Goal: Task Accomplishment & Management: Complete application form

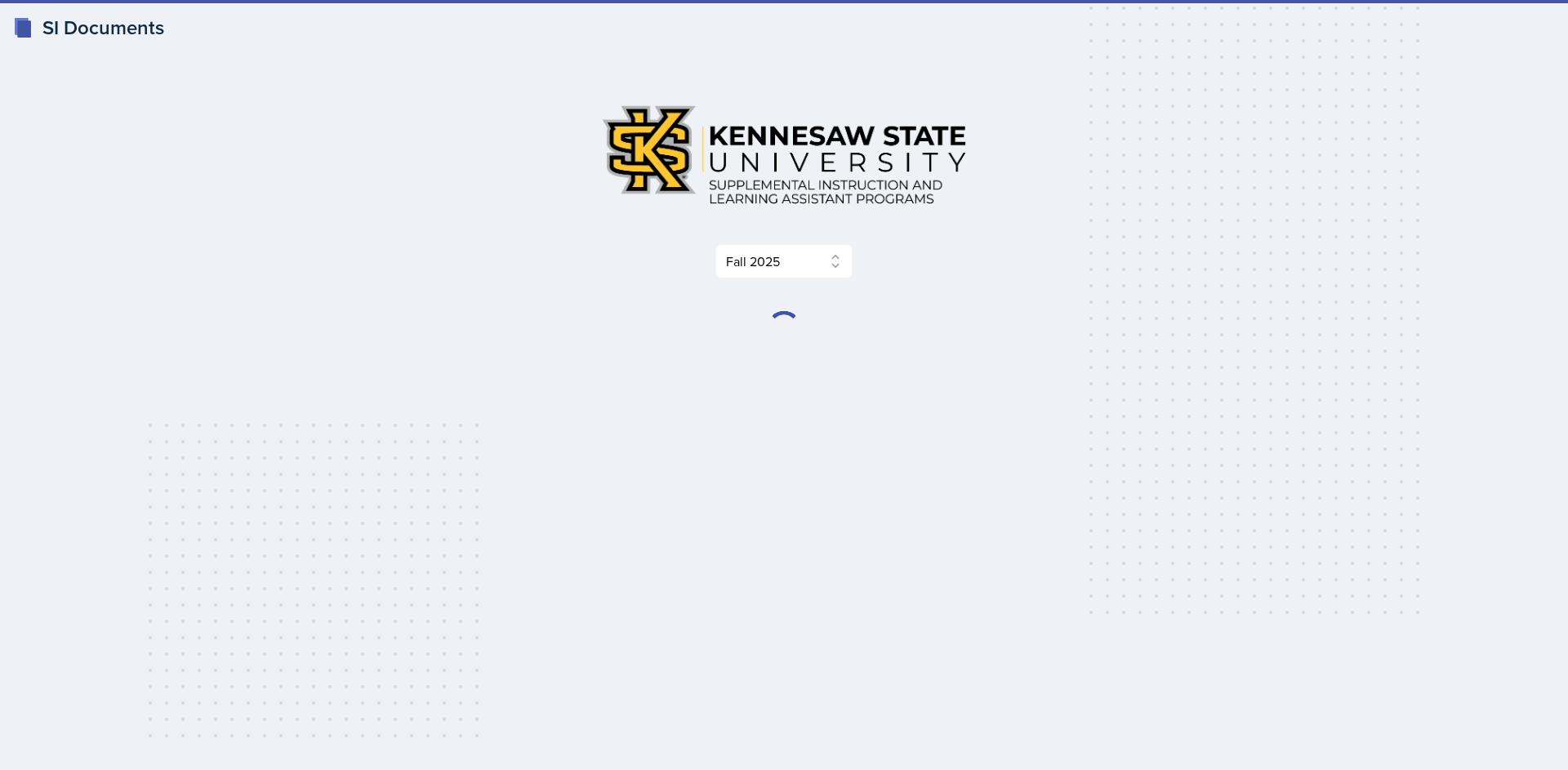
select select "2bed604d-1099-4043-b1bc-2365e8740244"
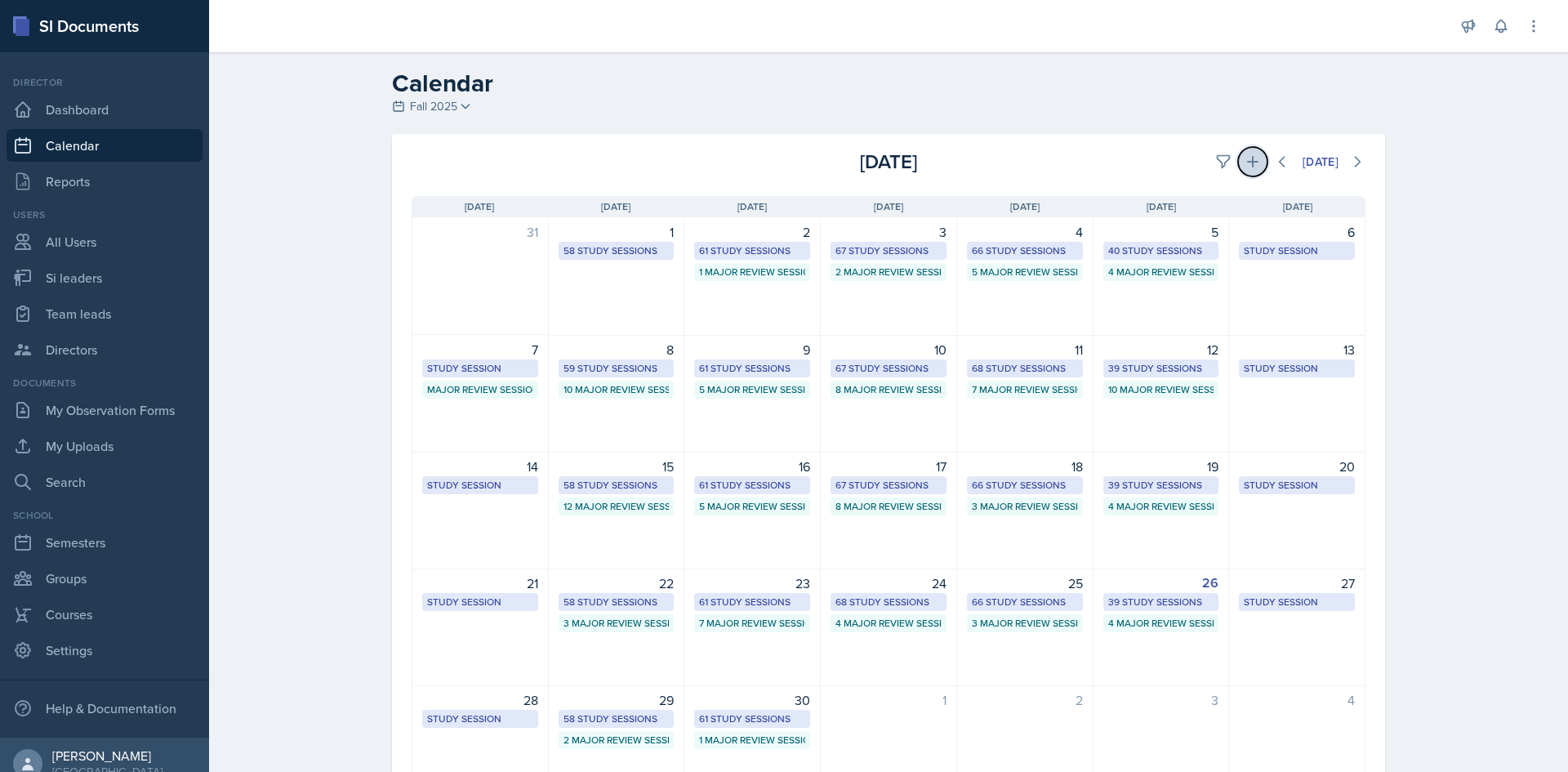
click at [1244, 166] on icon at bounding box center [1253, 161] width 17 height 17
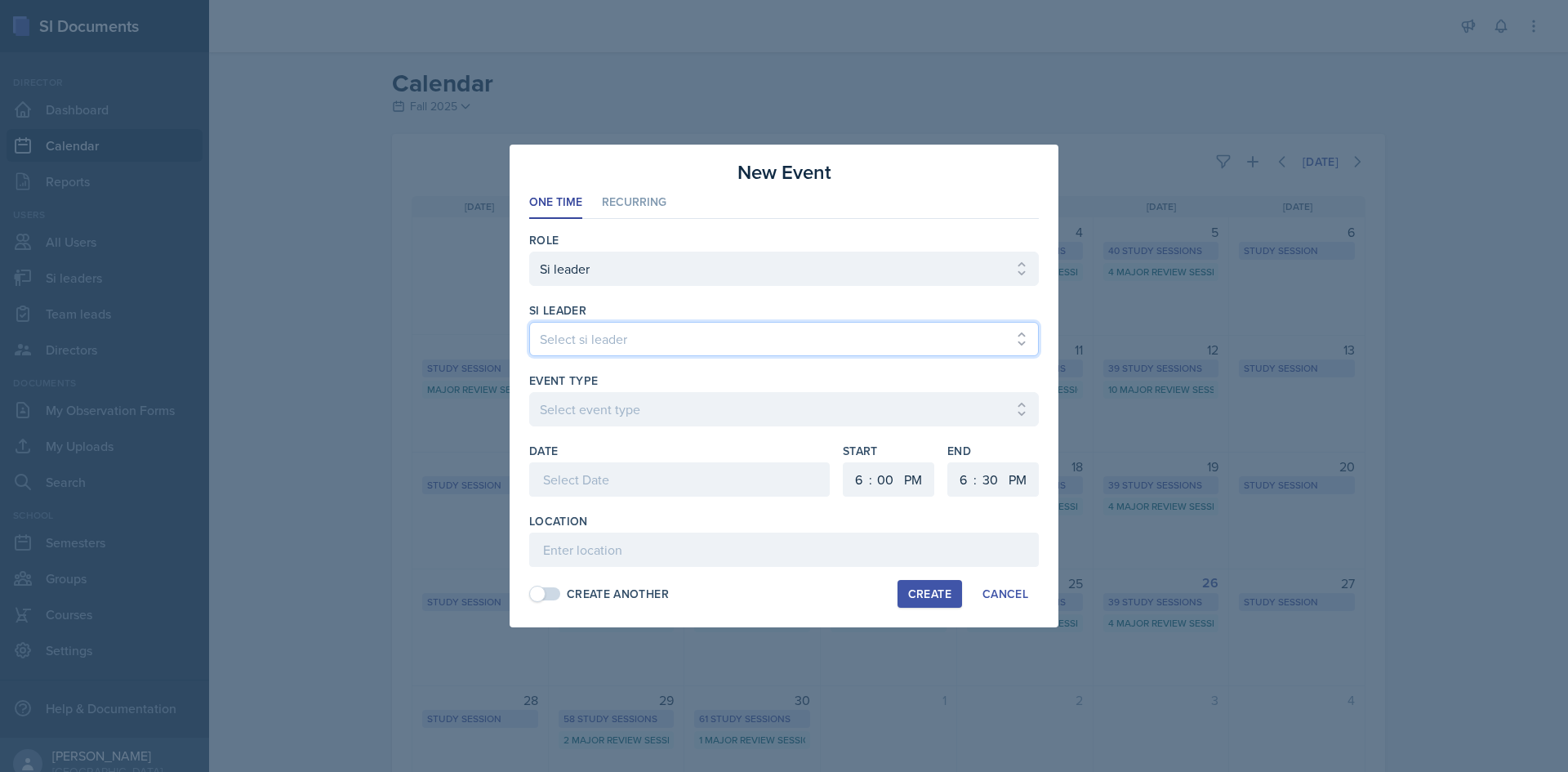
click at [726, 324] on select "Select si leader [PERSON_NAME] [PERSON_NAME] [PERSON_NAME] [PERSON_NAME] [PERSO…" at bounding box center [783, 339] width 509 height 34
select select "9890806b-222d-414d-8825-002bad816d13"
click at [529, 322] on select "Select si leader [PERSON_NAME] [PERSON_NAME] [PERSON_NAME] [PERSON_NAME] [PERSO…" at bounding box center [783, 339] width 509 height 34
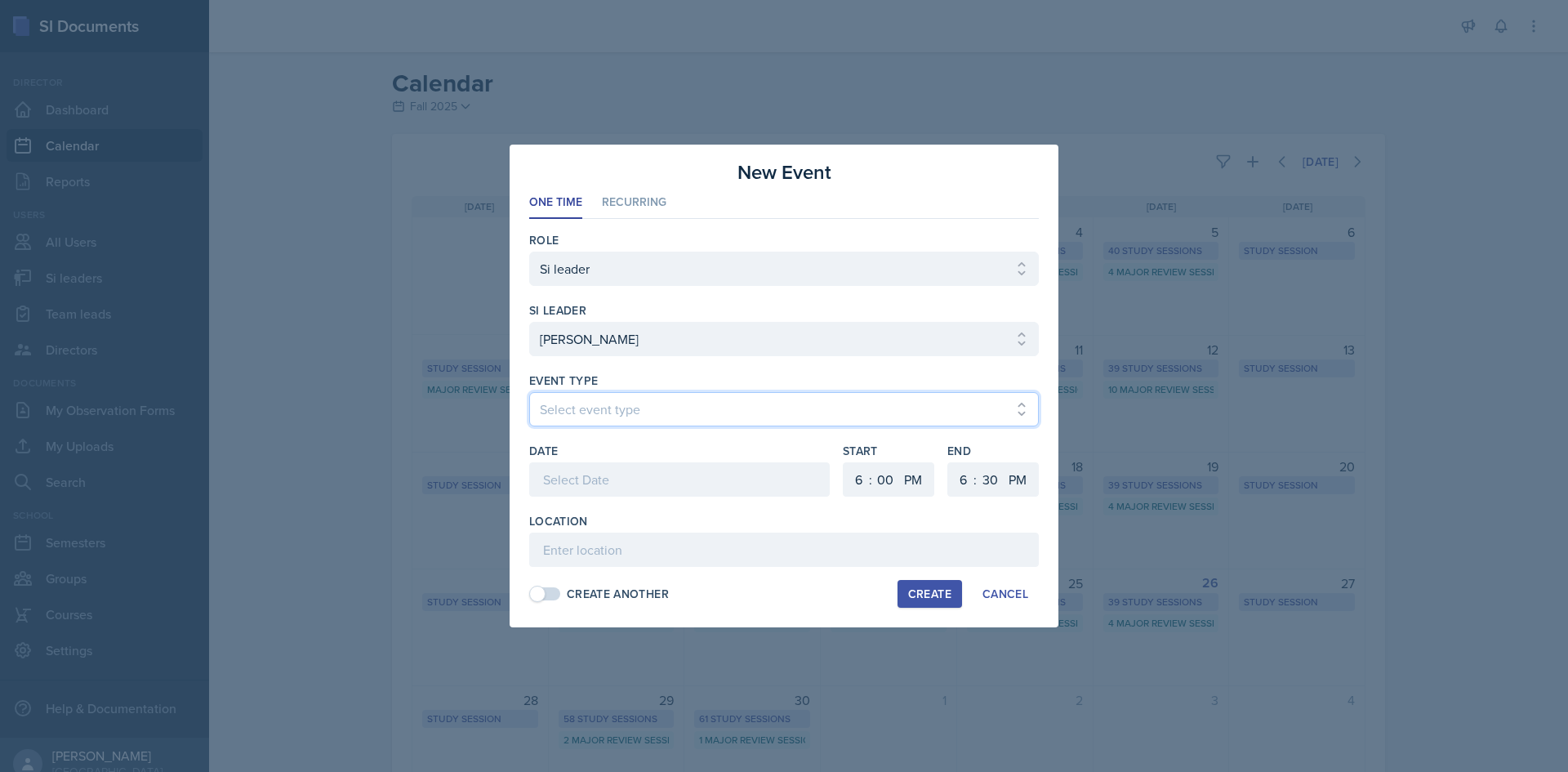
click at [725, 393] on select "Select event type Major Review Session Study Session" at bounding box center [783, 408] width 509 height 34
select select "66bb7cbf-e419-488b-a7ef-f63bc5f9ed04"
click at [529, 392] on select "Select event type Major Review Session Study Session" at bounding box center [783, 408] width 509 height 34
click at [652, 485] on div at bounding box center [679, 479] width 301 height 34
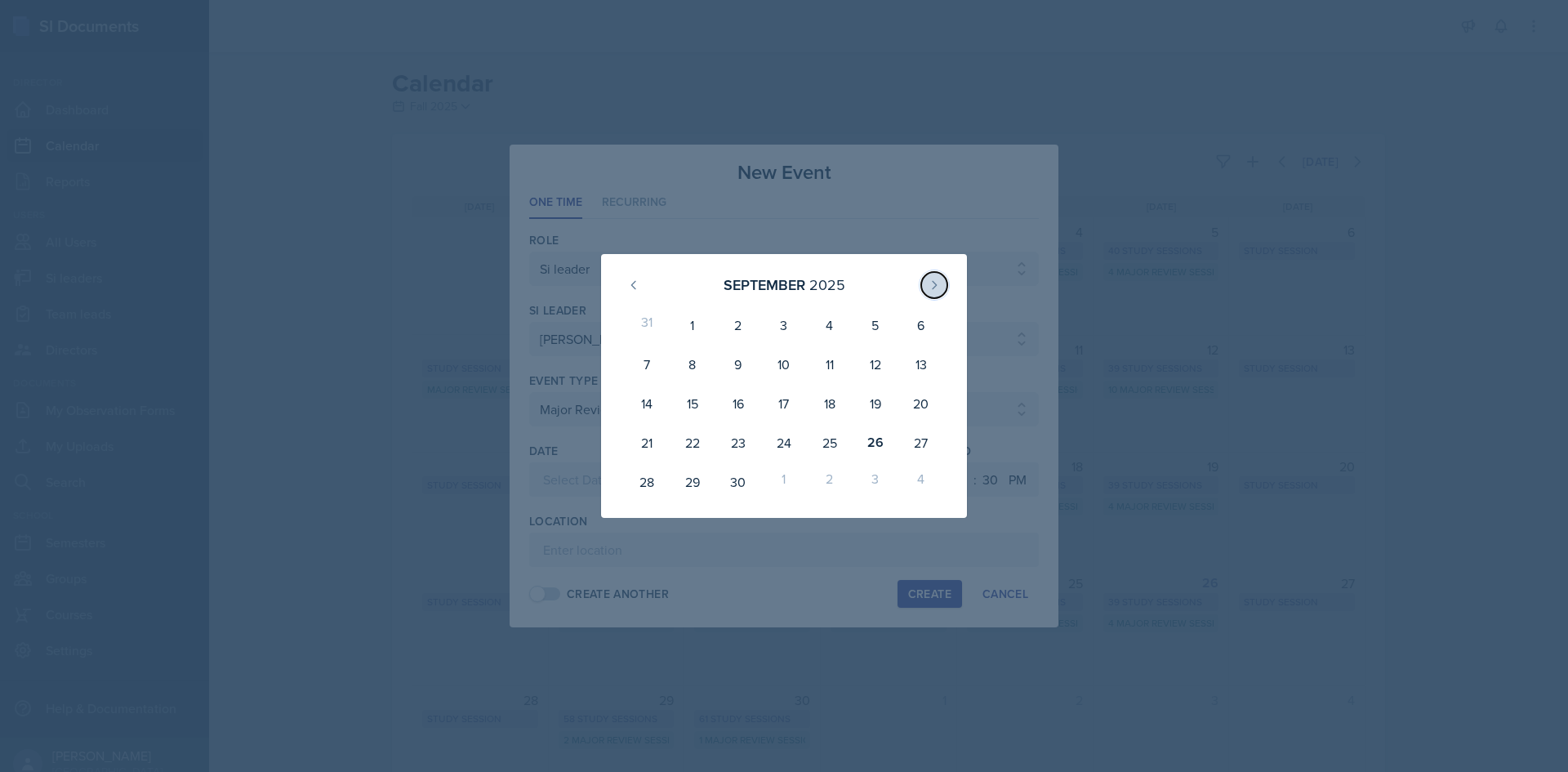
click at [923, 288] on button at bounding box center [934, 285] width 26 height 26
click at [783, 316] on div "1" at bounding box center [783, 325] width 45 height 39
type input "[DATE]"
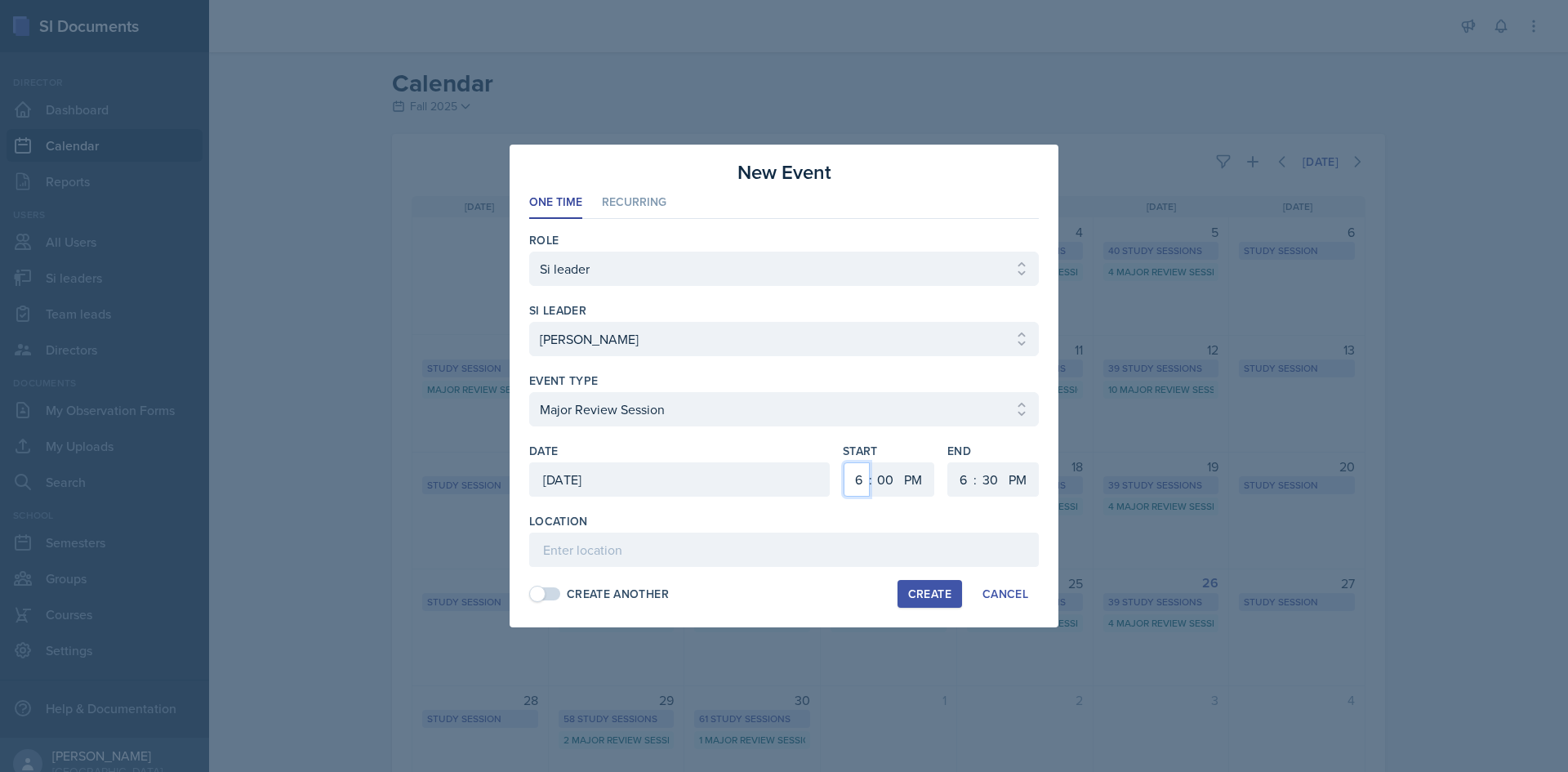
click at [852, 477] on select "1 2 3 4 5 6 7 8 9 10 11 12" at bounding box center [856, 479] width 26 height 34
select select "2"
click at [843, 462] on select "1 2 3 4 5 6 7 8 9 10 11 12" at bounding box center [856, 479] width 26 height 34
click at [882, 471] on select "00 05 10 15 20 25 30 35 40 45 50 55" at bounding box center [885, 479] width 26 height 34
select select "30"
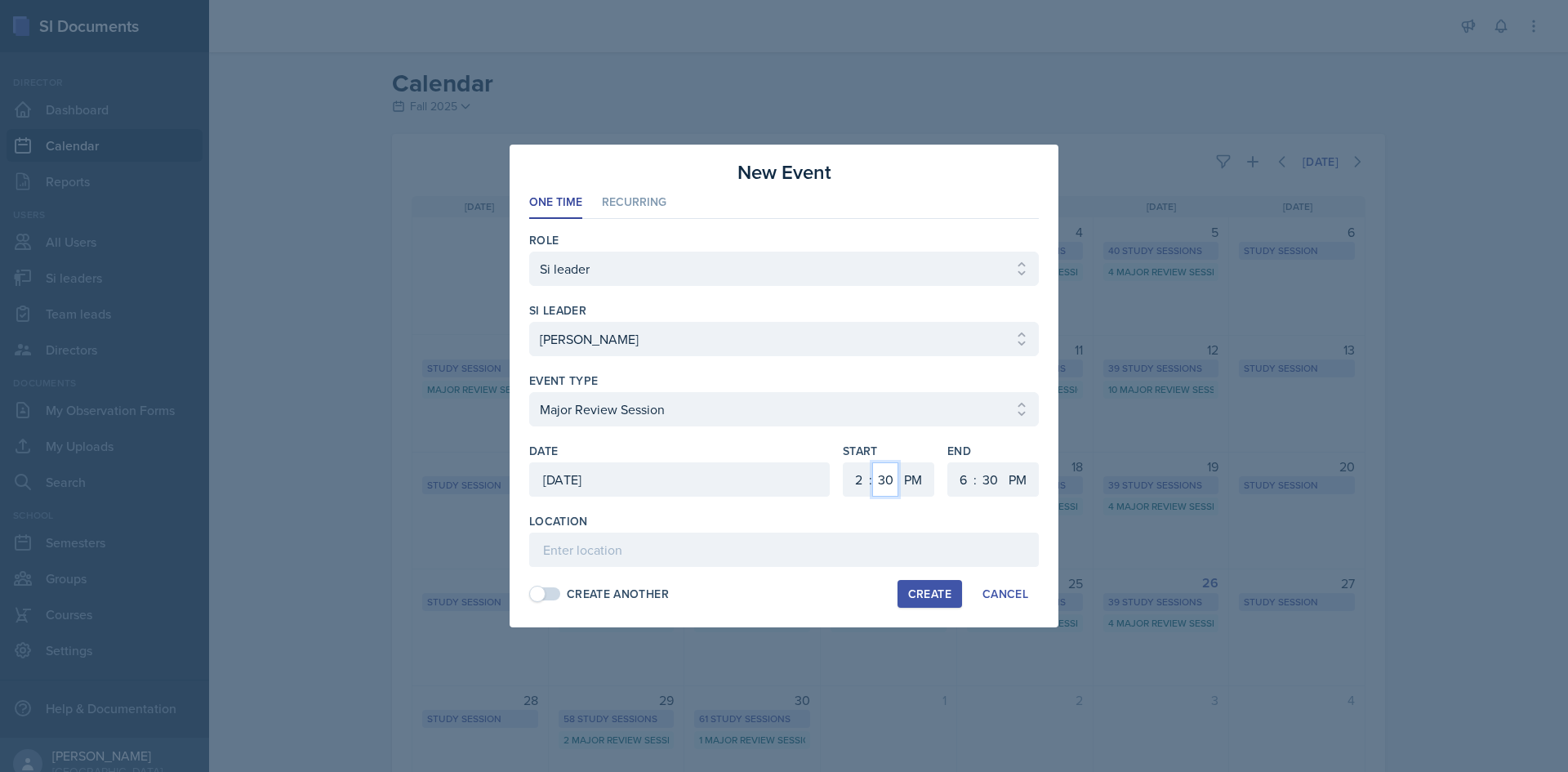
click at [872, 462] on select "00 05 10 15 20 25 30 35 40 45 50 55" at bounding box center [885, 479] width 26 height 34
click at [957, 490] on select "1 2 3 4 5 6 7 8 9 10 11 12" at bounding box center [961, 479] width 26 height 34
select select "4"
click at [948, 462] on select "1 2 3 4 5 6 7 8 9 10 11 12" at bounding box center [961, 479] width 26 height 34
click at [719, 544] on input at bounding box center [783, 549] width 509 height 34
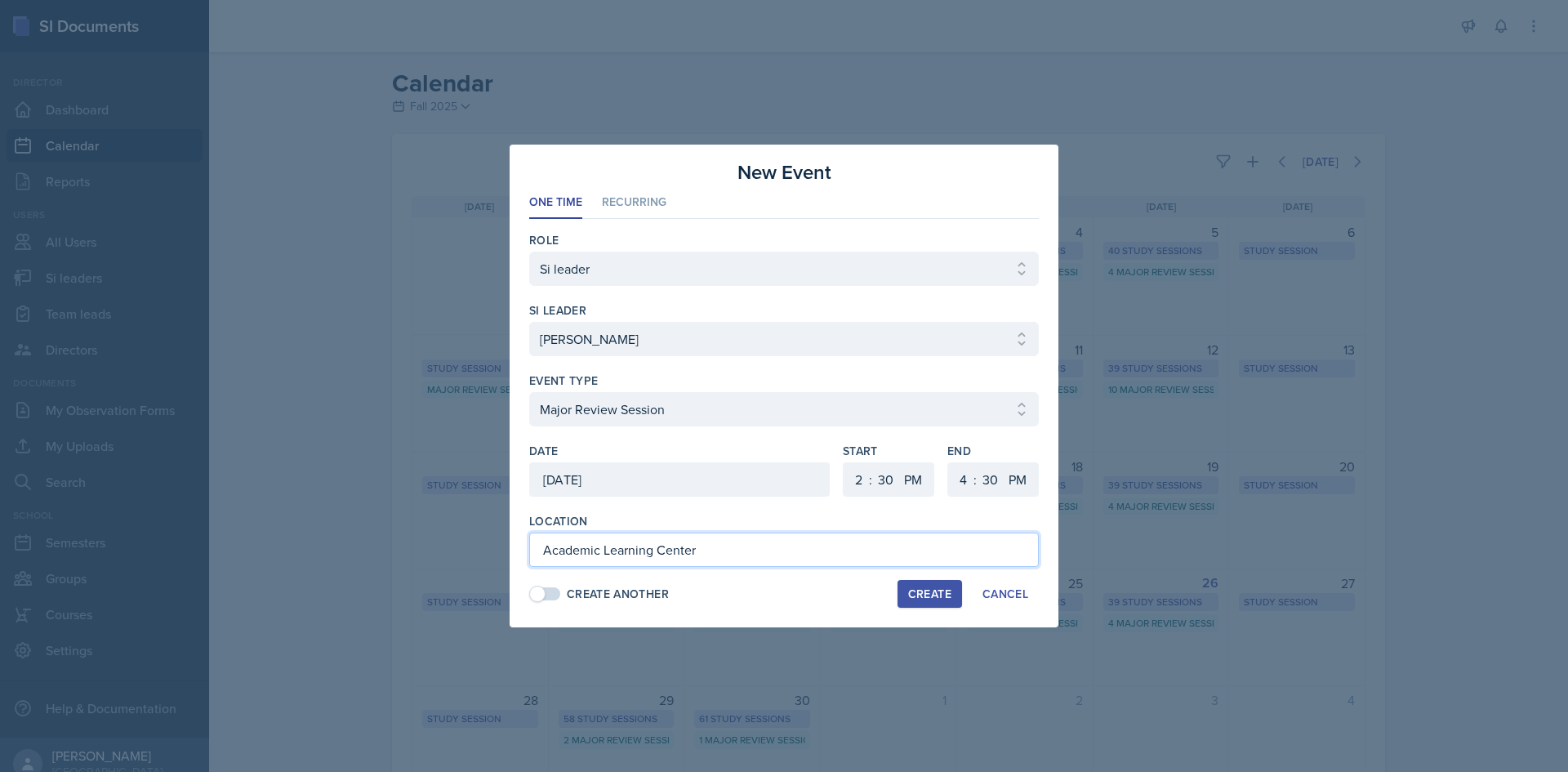
type input "Academic Learning Center"
click at [913, 603] on button "Create" at bounding box center [930, 594] width 65 height 28
select select
select select "6"
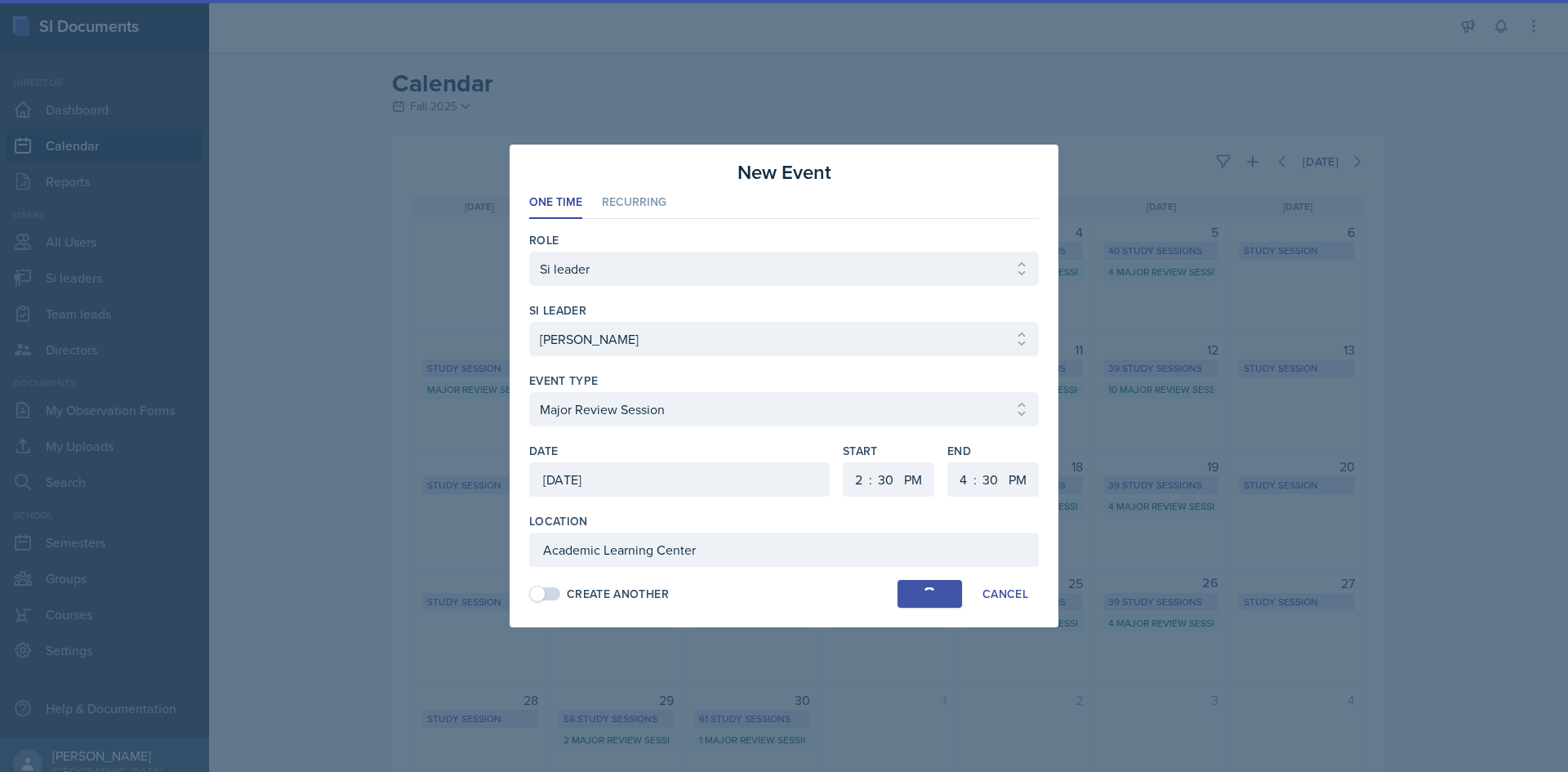
select select "0"
select select "6"
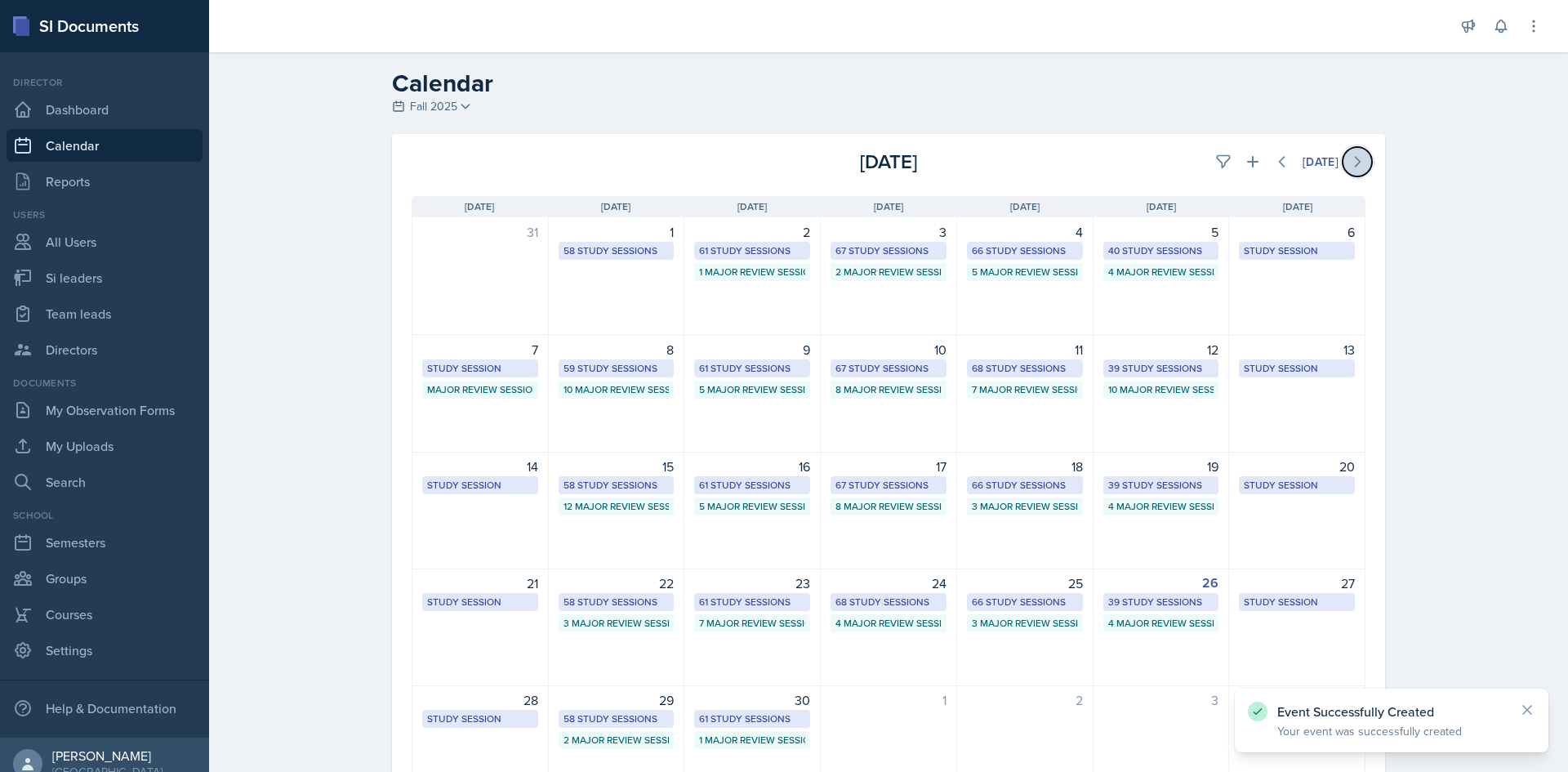
click at [1349, 163] on icon at bounding box center [1357, 161] width 17 height 17
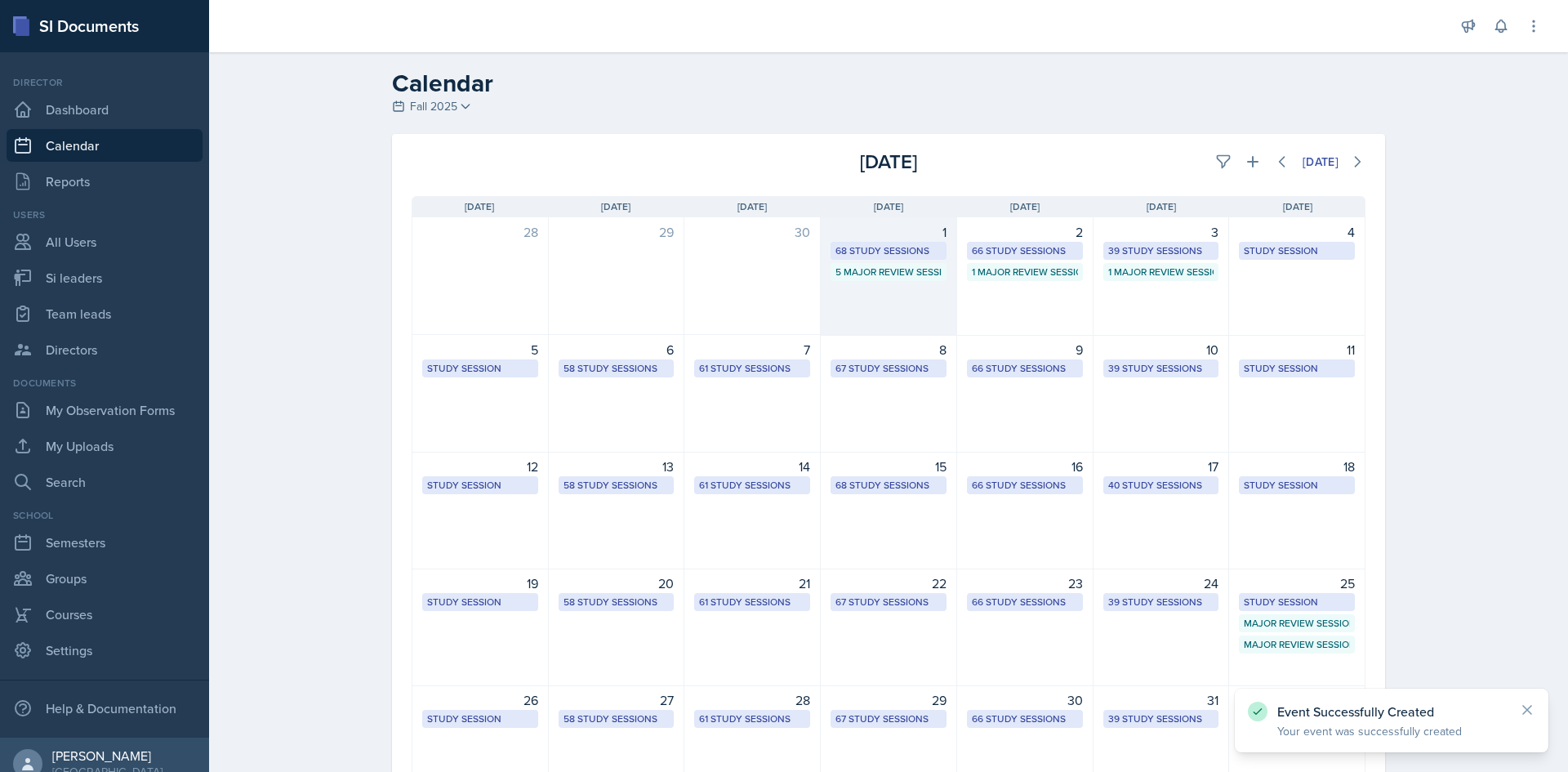
click at [905, 268] on div "5 Major Review Sessions" at bounding box center [888, 272] width 106 height 15
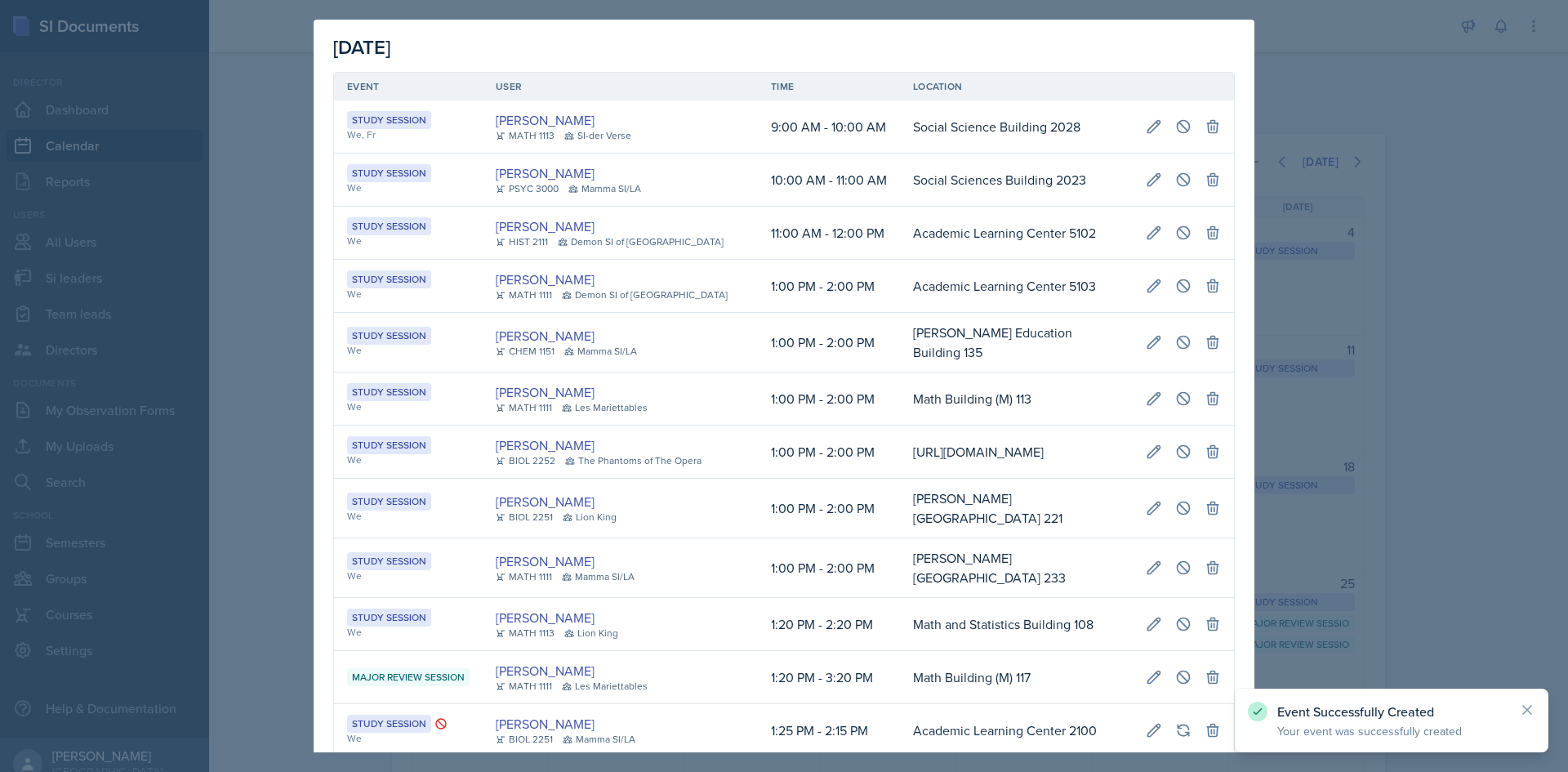
click at [905, 268] on td "Academic Learning Center 5103" at bounding box center [1016, 286] width 233 height 53
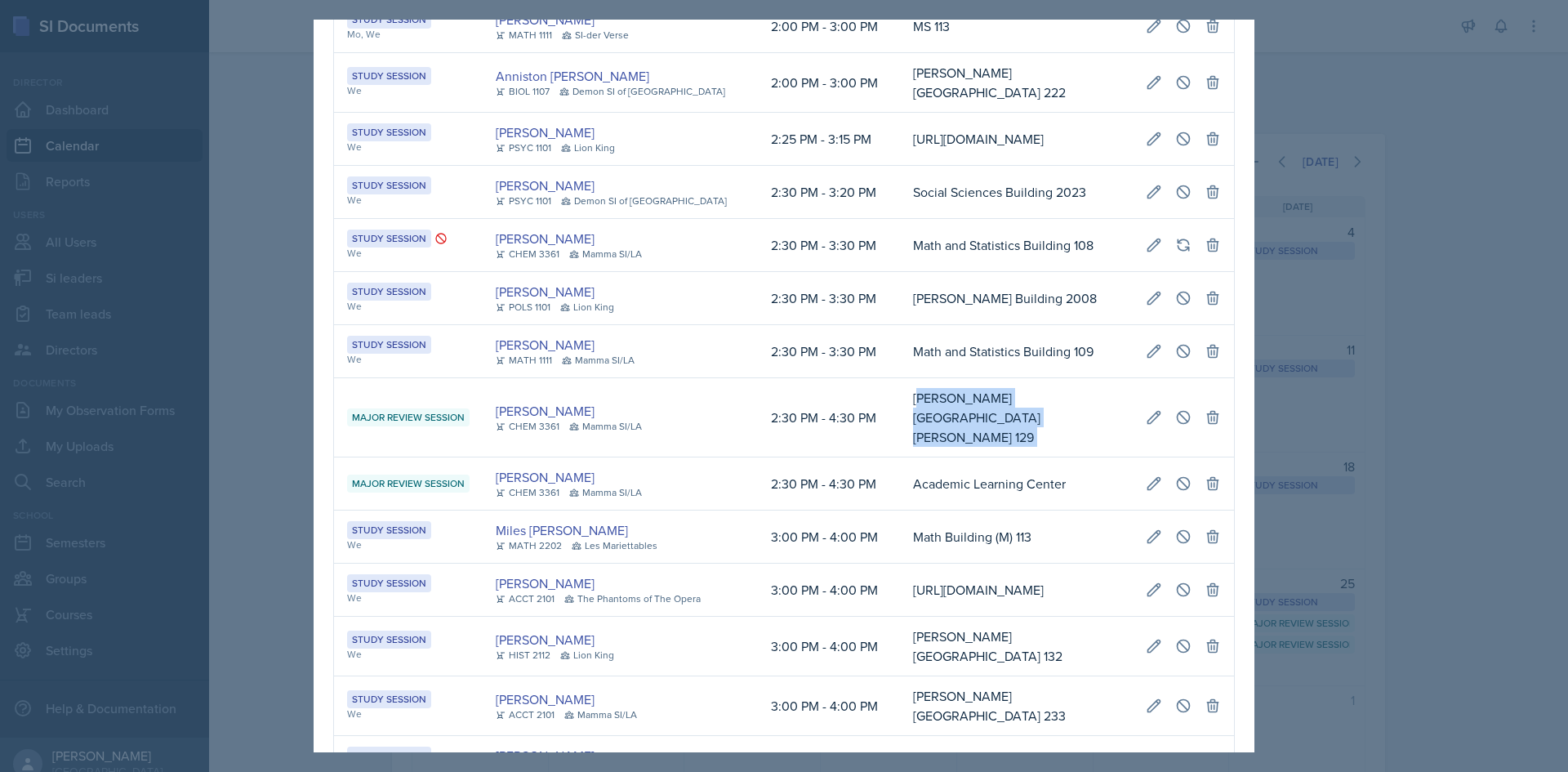
scroll to position [0, 368]
drag, startPoint x: 907, startPoint y: 467, endPoint x: 1219, endPoint y: 465, distance: 312.0
click at [1219, 457] on tr "Major Review Session [PERSON_NAME] CHEM 3361 Mamma SI/LA 2:30 PM - 4:30 PM [PER…" at bounding box center [784, 418] width 900 height 79
click at [1176, 426] on icon at bounding box center [1184, 418] width 17 height 17
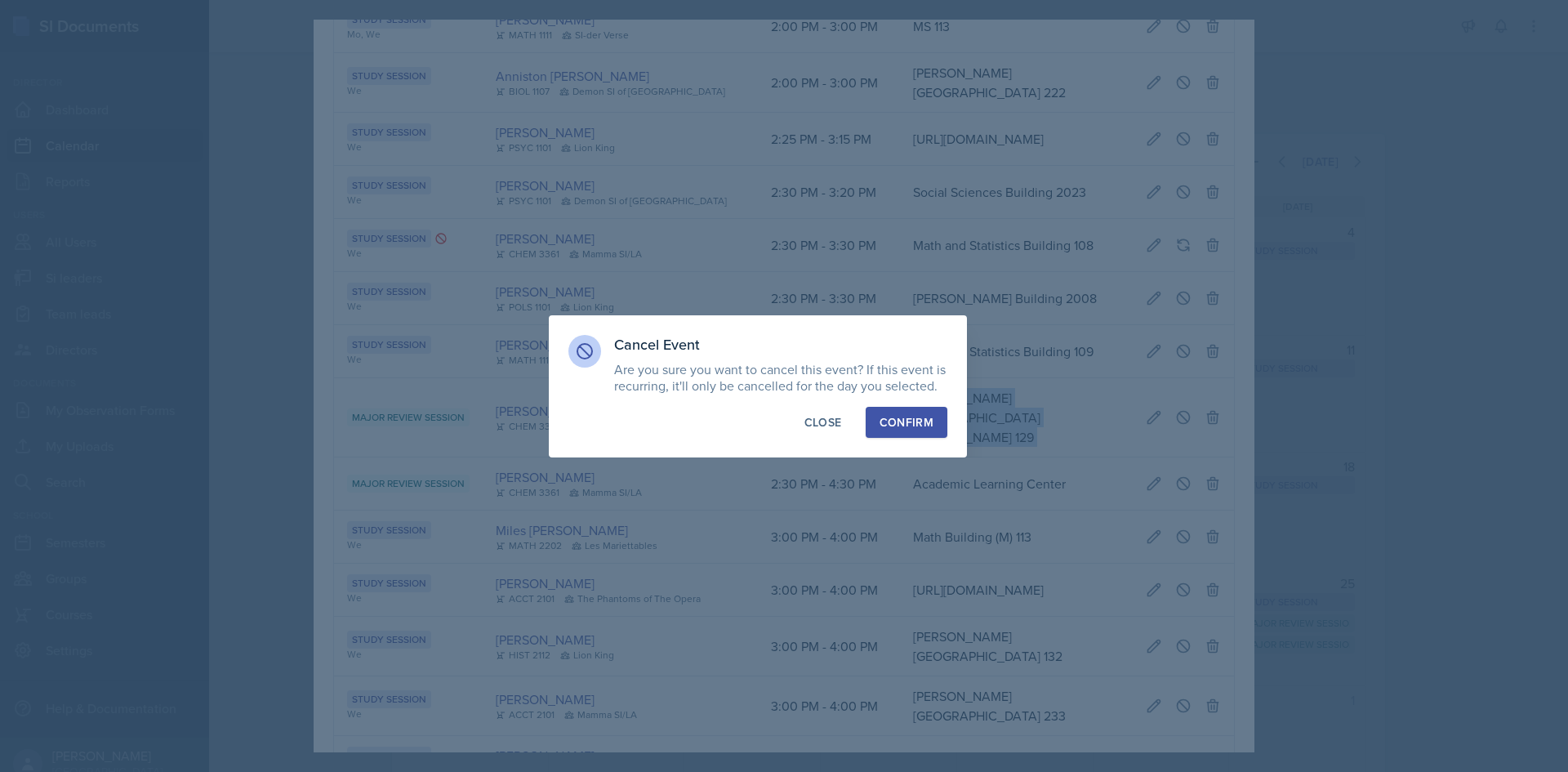
click at [903, 411] on button "Confirm" at bounding box center [906, 421] width 82 height 31
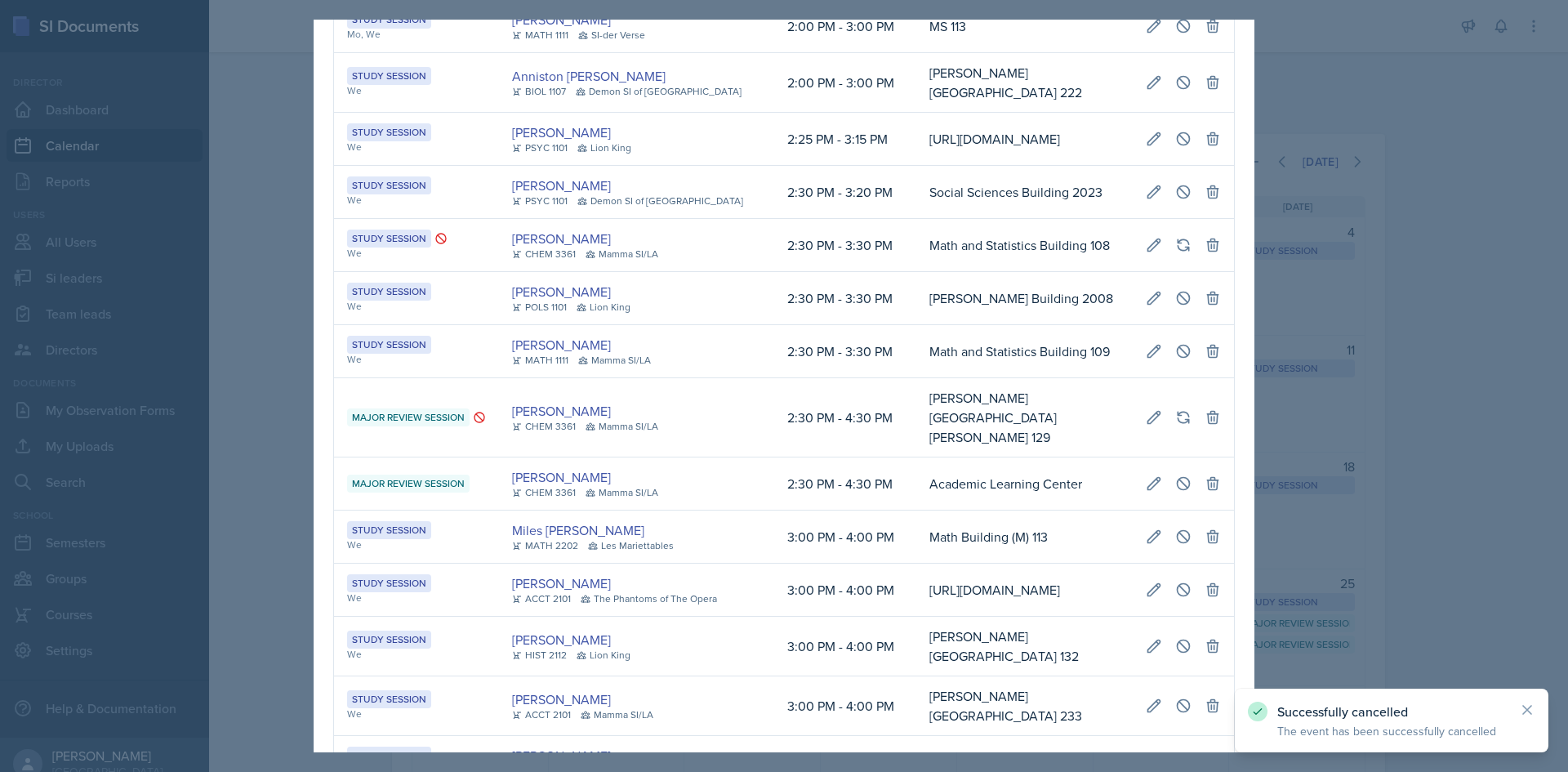
click at [1397, 442] on div at bounding box center [784, 386] width 1568 height 772
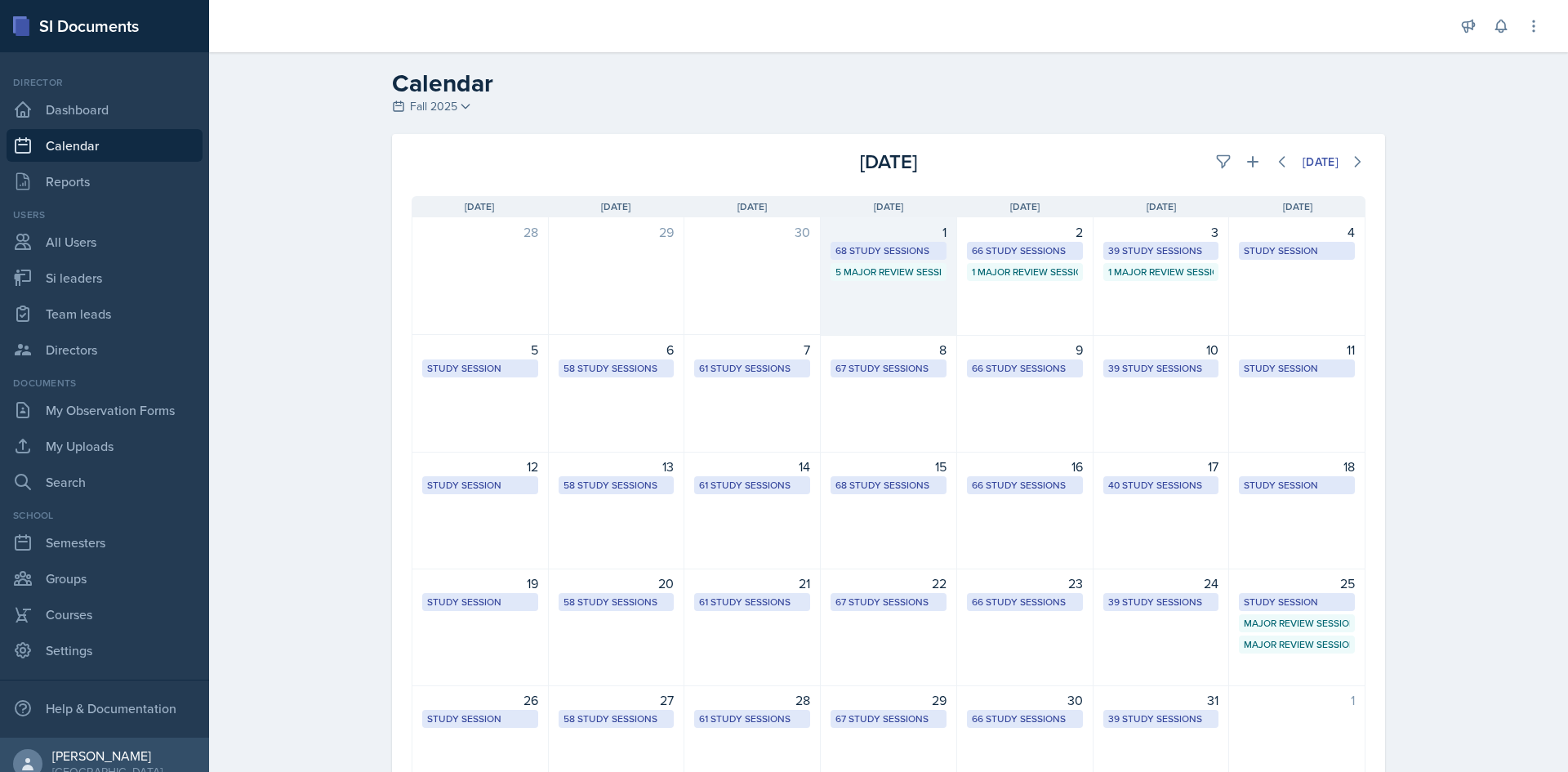
click at [931, 267] on div "5 Major Review Sessions" at bounding box center [888, 272] width 106 height 15
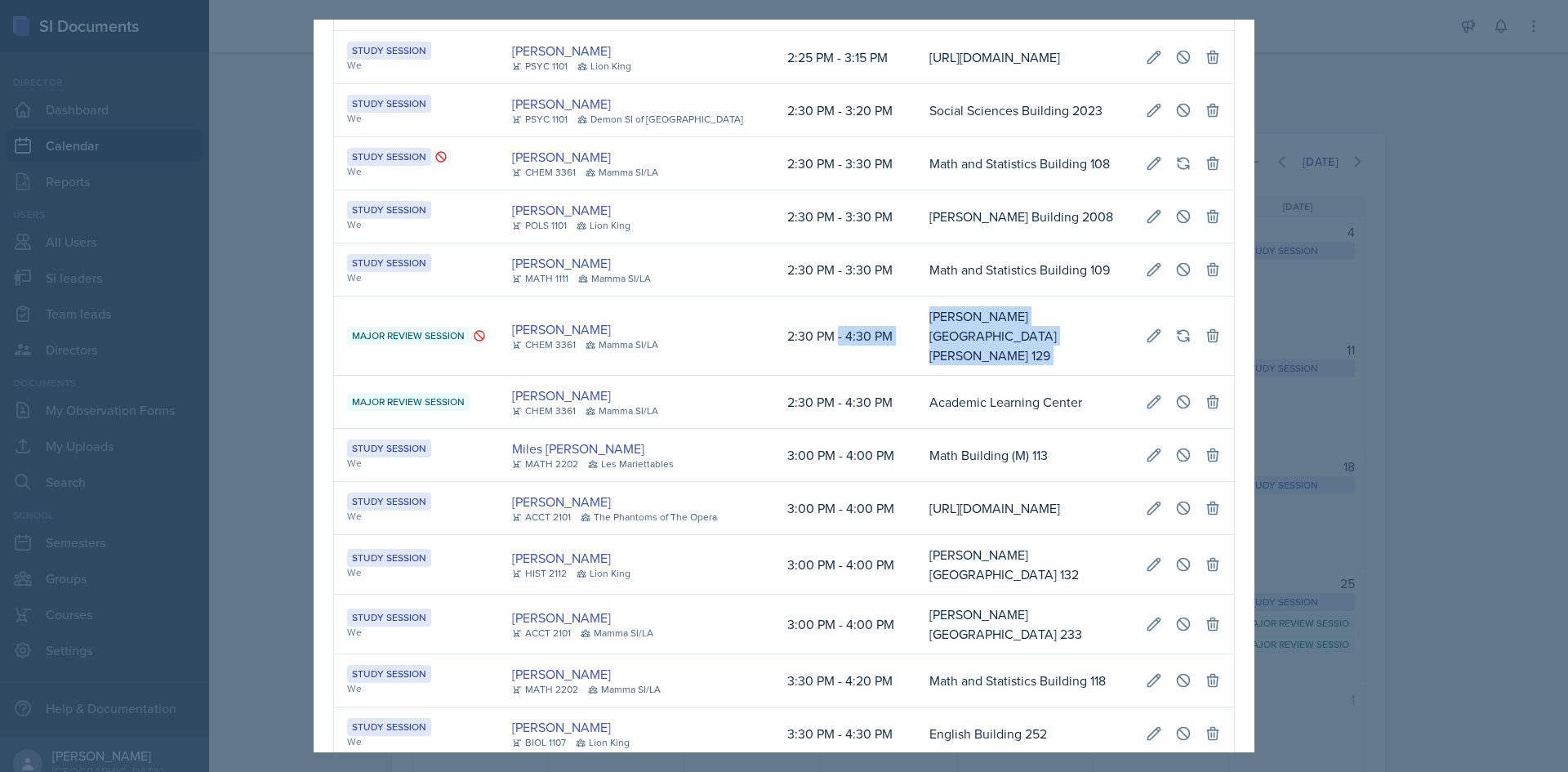
scroll to position [0, 385]
drag, startPoint x: 924, startPoint y: 392, endPoint x: 1211, endPoint y: 389, distance: 287.0
click at [1211, 376] on tr "Major Review Session [PERSON_NAME] CHEM 3361 Mamma SI/LA 2:30 PM - 4:30 PM [PER…" at bounding box center [784, 335] width 900 height 79
click at [1204, 344] on icon at bounding box center [1213, 336] width 17 height 17
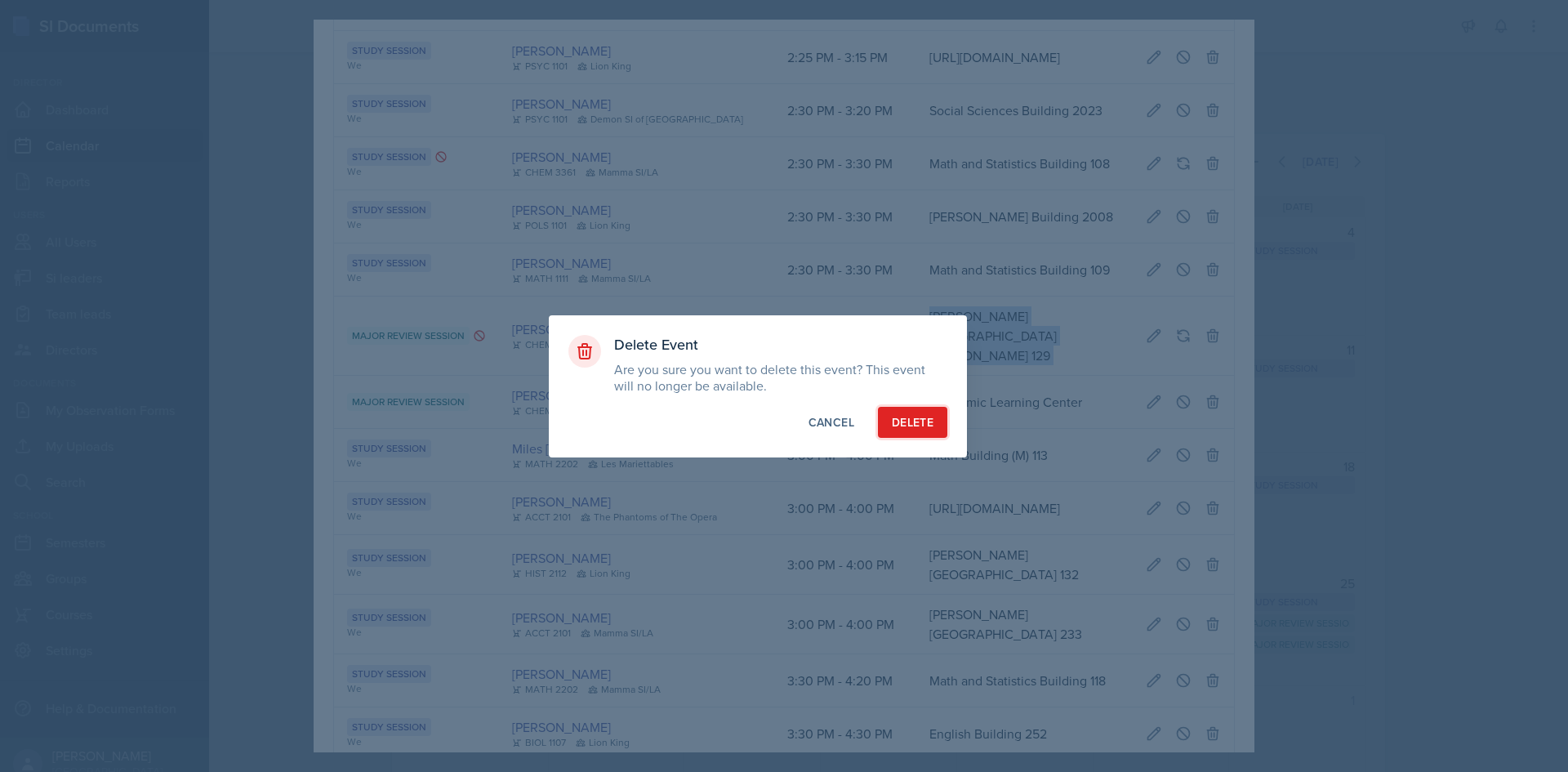
click at [910, 407] on button "Delete" at bounding box center [912, 421] width 70 height 31
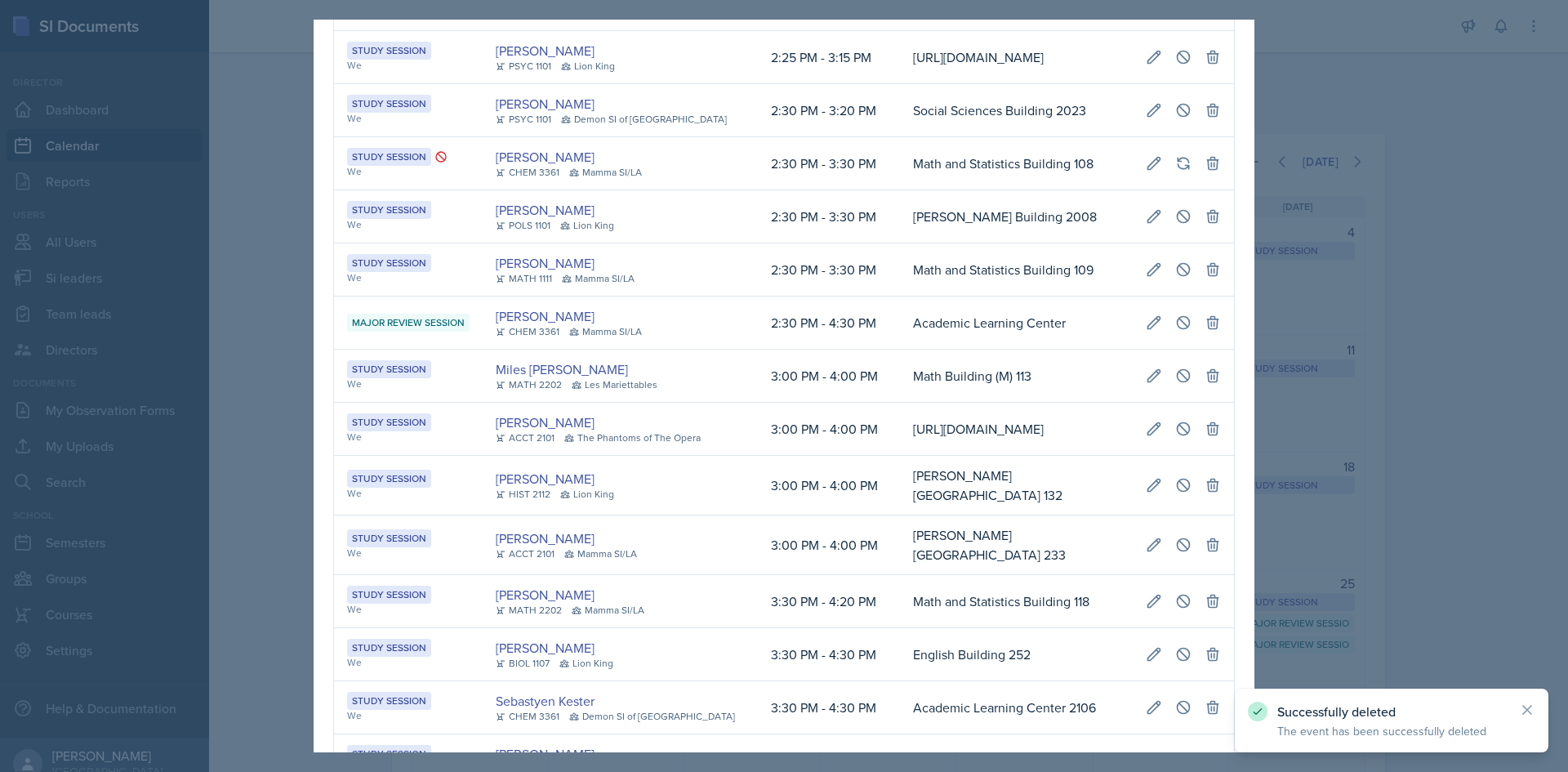
click at [1457, 384] on div at bounding box center [784, 386] width 1568 height 772
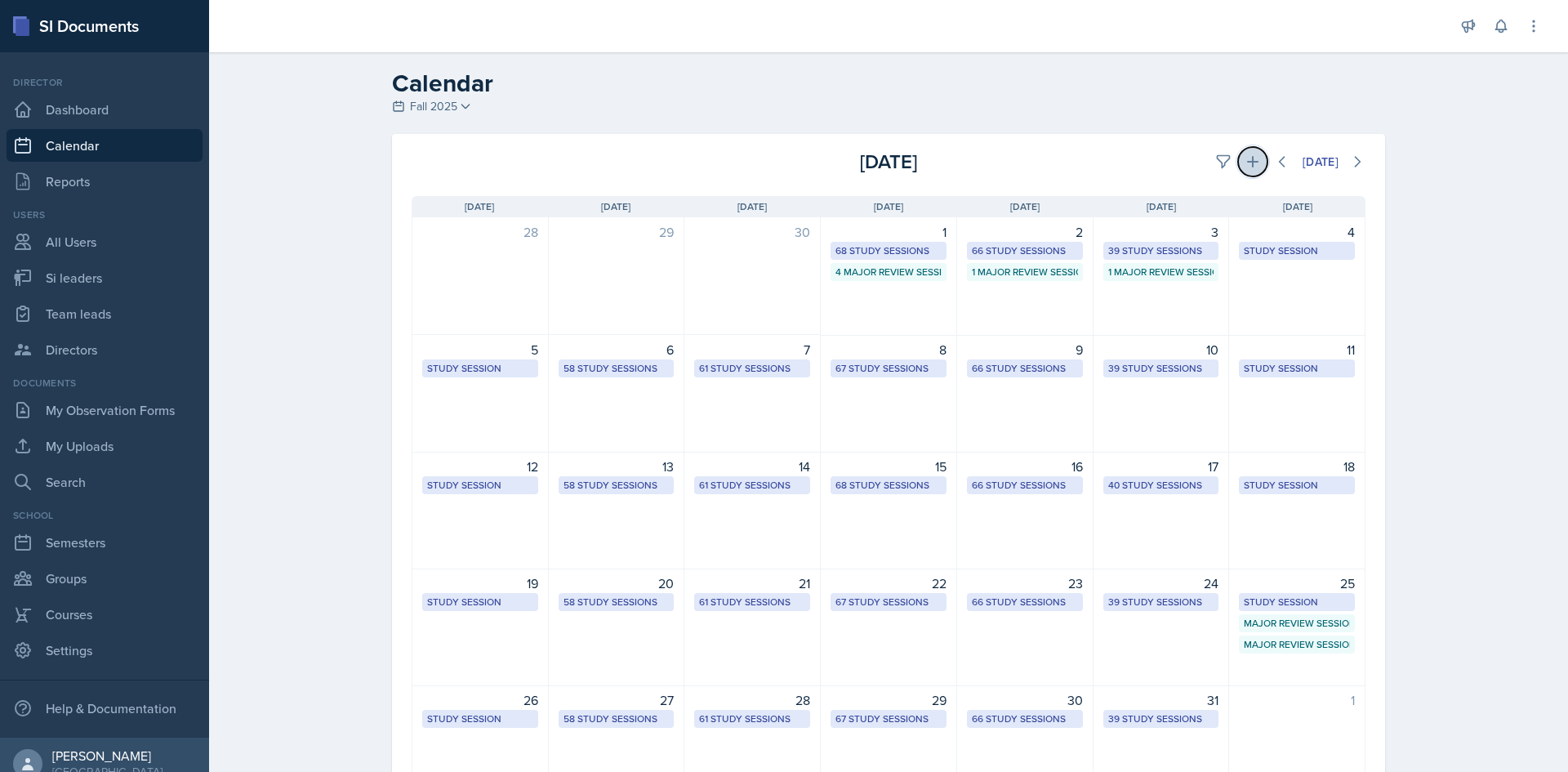
click at [1247, 161] on icon at bounding box center [1253, 161] width 11 height 11
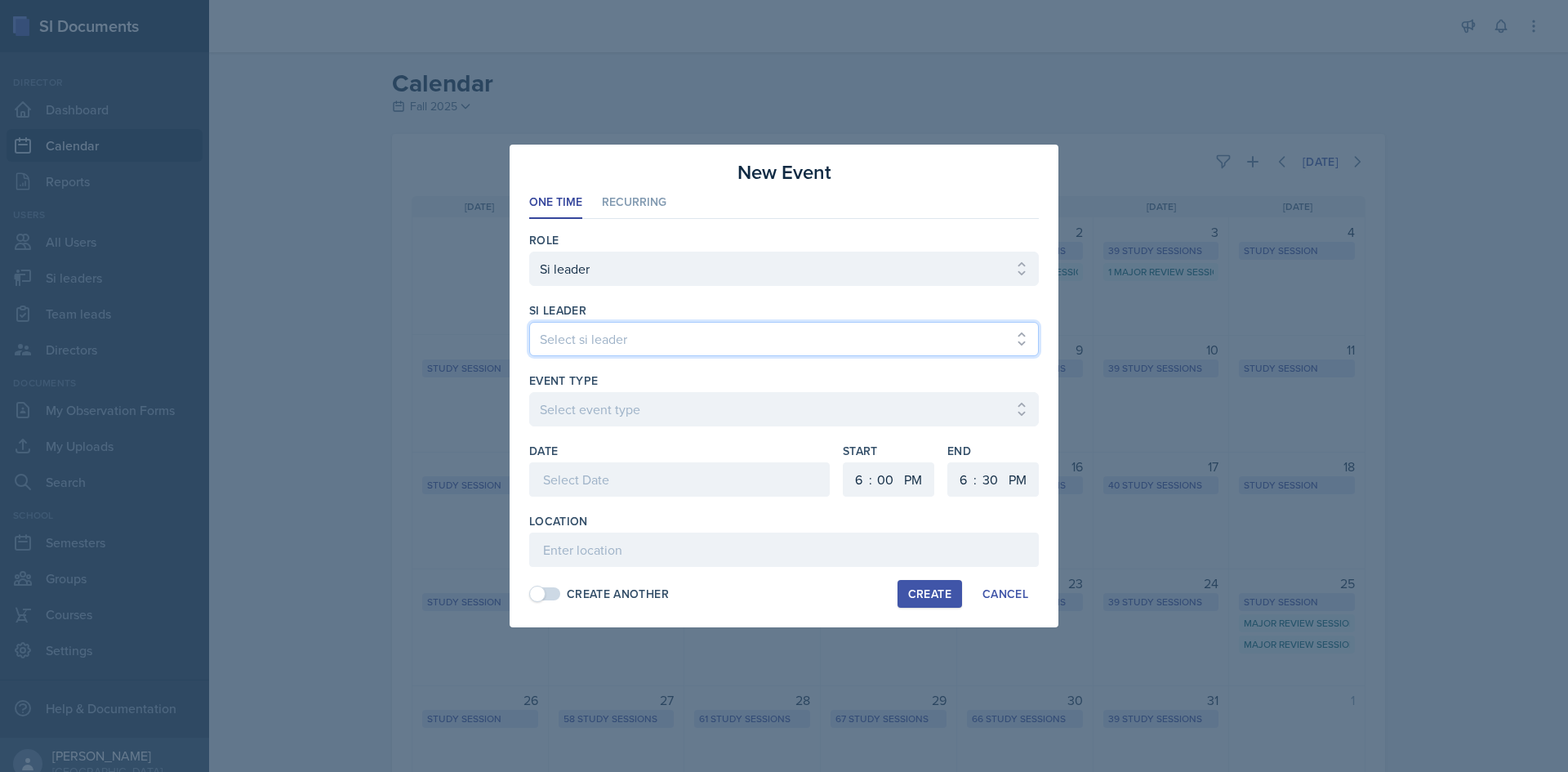
click at [603, 336] on select "Select si leader [PERSON_NAME] [PERSON_NAME] [PERSON_NAME] [PERSON_NAME] [PERSO…" at bounding box center [783, 339] width 509 height 34
select select "9377e478-4af6-4817-beb1-25d90f22f924"
click at [529, 322] on select "Select si leader [PERSON_NAME] [PERSON_NAME] [PERSON_NAME] [PERSON_NAME] [PERSO…" at bounding box center [783, 339] width 509 height 34
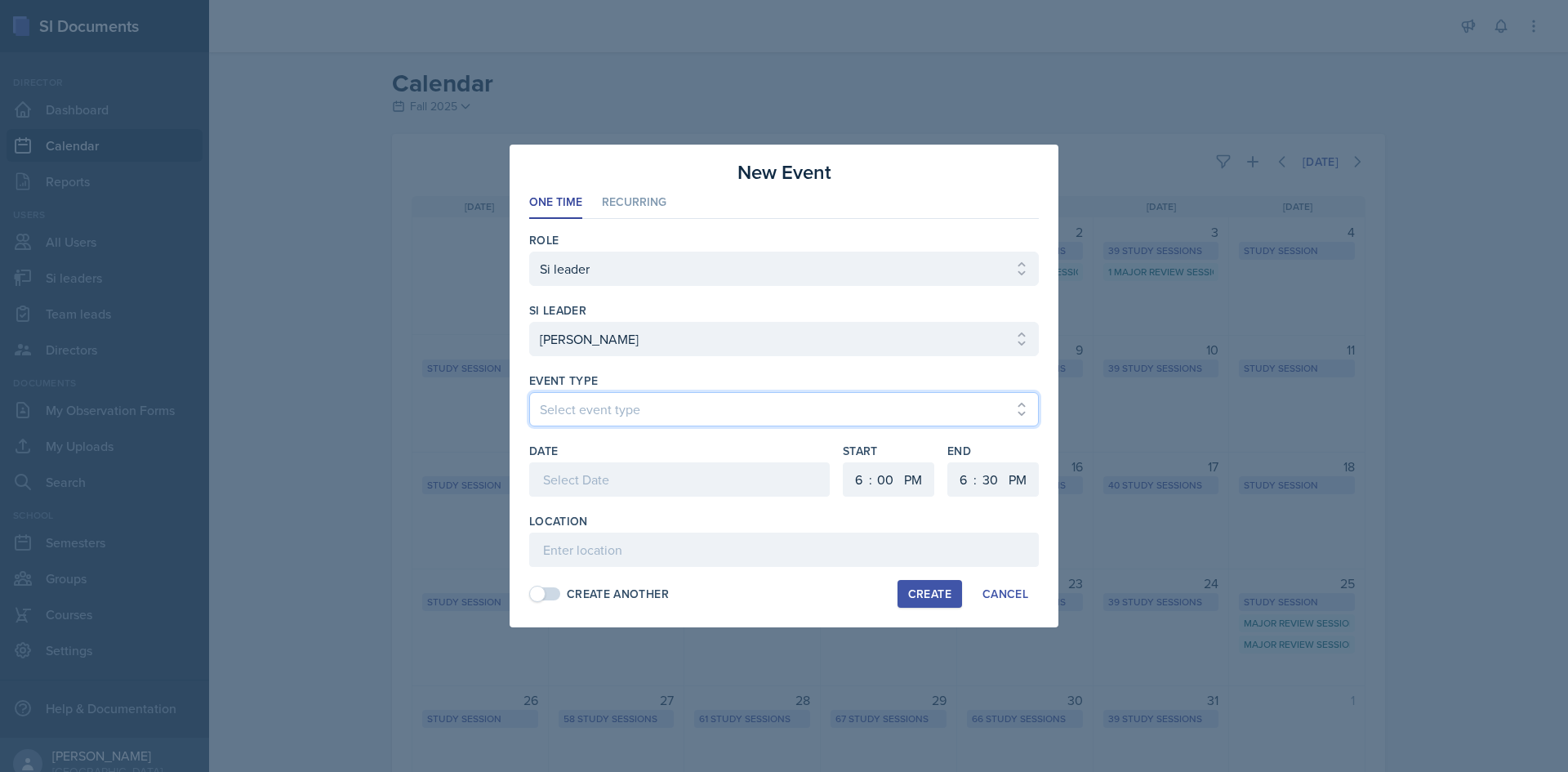
click at [614, 421] on select "Select event type Major Review Session Study Session" at bounding box center [783, 408] width 509 height 34
select select "66bb7cbf-e419-488b-a7ef-f63bc5f9ed04"
click at [529, 392] on select "Select event type Major Review Session Study Session" at bounding box center [783, 408] width 509 height 34
click at [623, 481] on div at bounding box center [679, 479] width 301 height 34
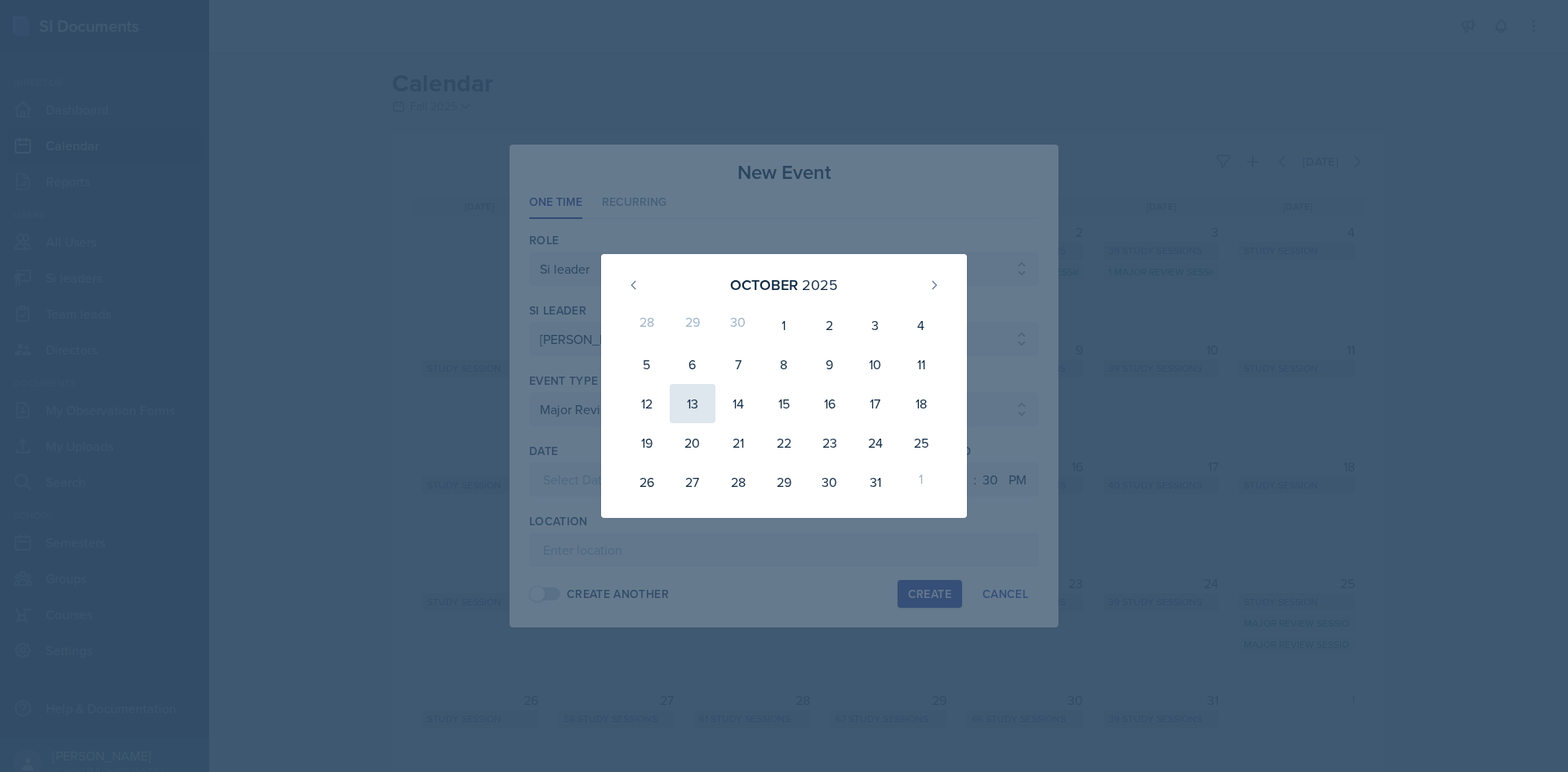
click at [702, 403] on div "13" at bounding box center [692, 404] width 45 height 39
type input "[DATE]"
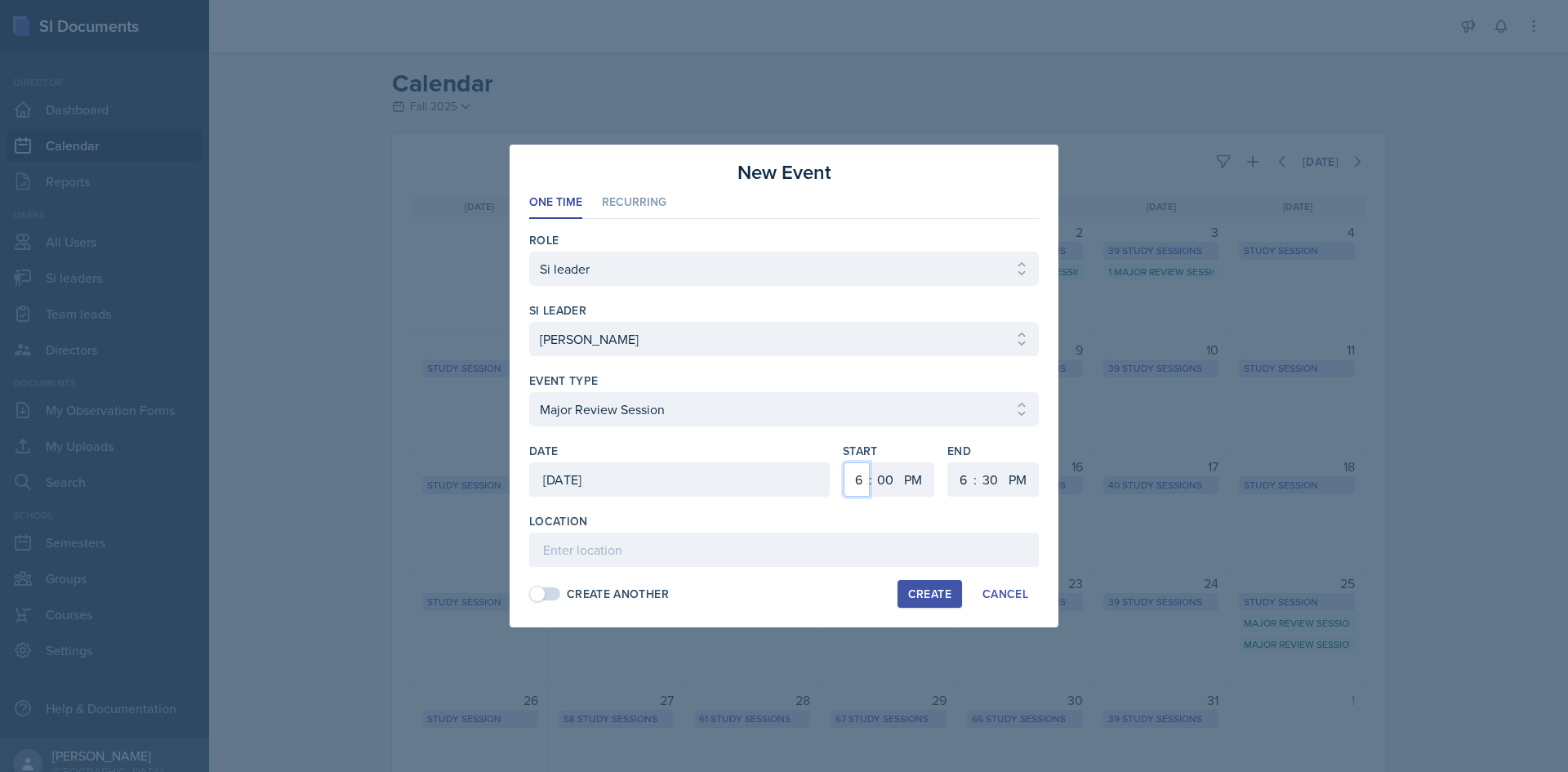
click at [868, 484] on select "1 2 3 4 5 6 7 8 9 10 11 12" at bounding box center [856, 479] width 26 height 34
click at [882, 481] on select "00 05 10 15 20 25 30 35 40 45 50 55" at bounding box center [885, 479] width 26 height 34
select select "30"
click at [872, 462] on select "00 05 10 15 20 25 30 35 40 45 50 55" at bounding box center [885, 479] width 26 height 34
drag, startPoint x: 958, startPoint y: 481, endPoint x: 964, endPoint y: 466, distance: 16.2
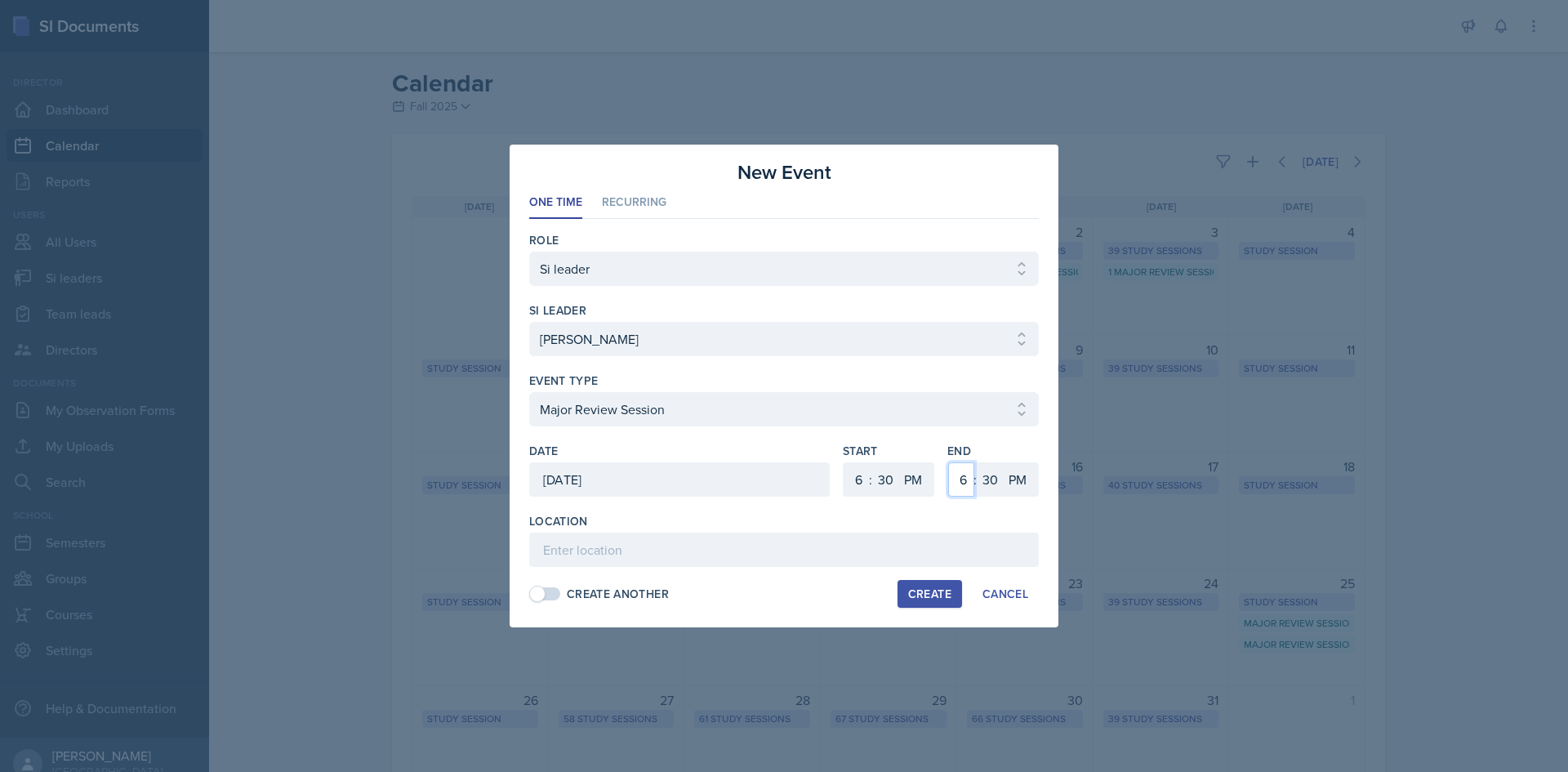
click at [958, 482] on select "1 2 3 4 5 6 7 8 9 10 11 12" at bounding box center [961, 479] width 26 height 34
select select "8"
click at [948, 462] on select "1 2 3 4 5 6 7 8 9 10 11 12" at bounding box center [961, 479] width 26 height 34
click at [832, 562] on input at bounding box center [783, 549] width 509 height 34
type input "Academic Learning Center 2100"
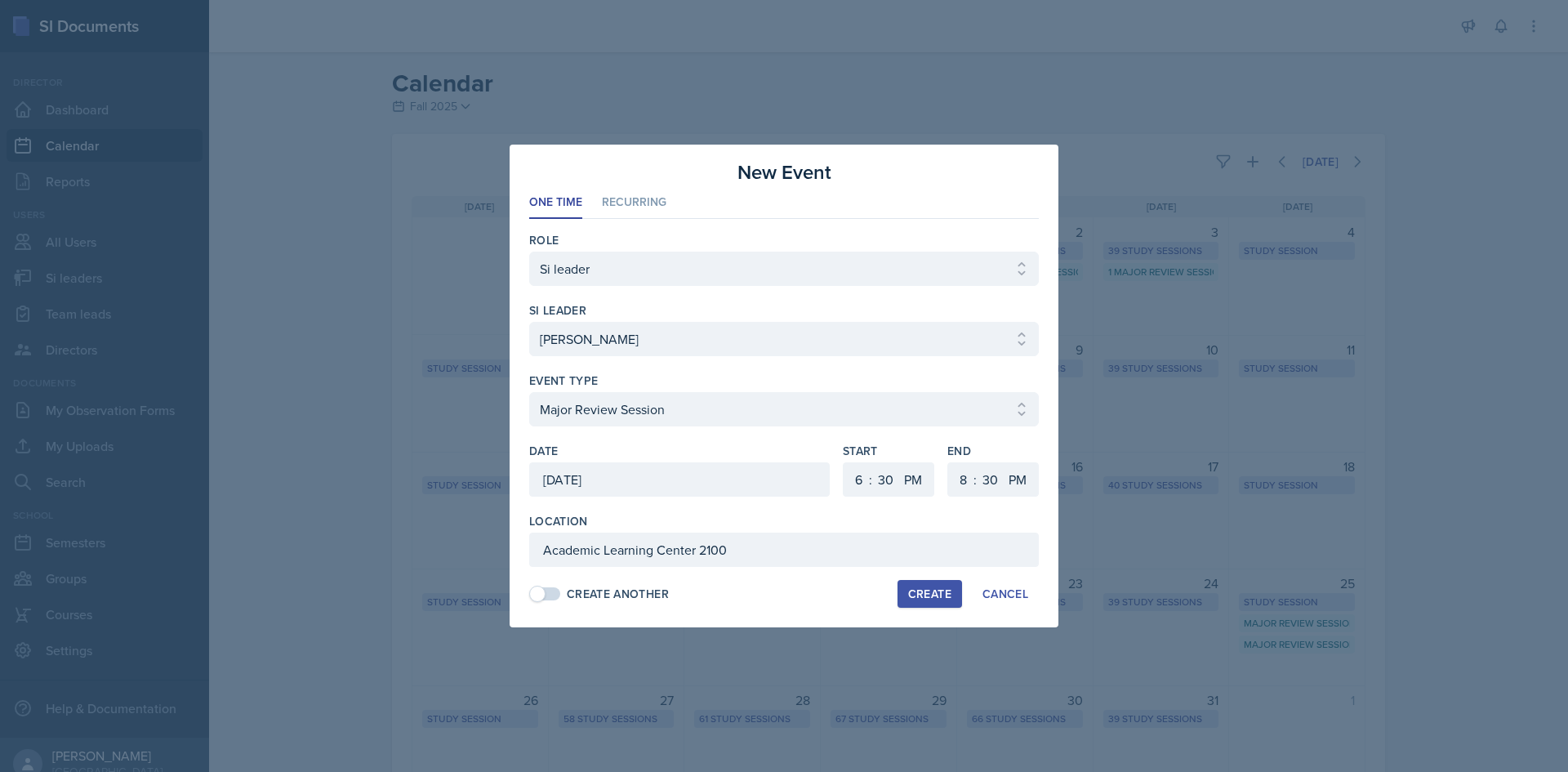
click at [943, 584] on button "Create" at bounding box center [930, 594] width 65 height 28
select select
select select "0"
select select "6"
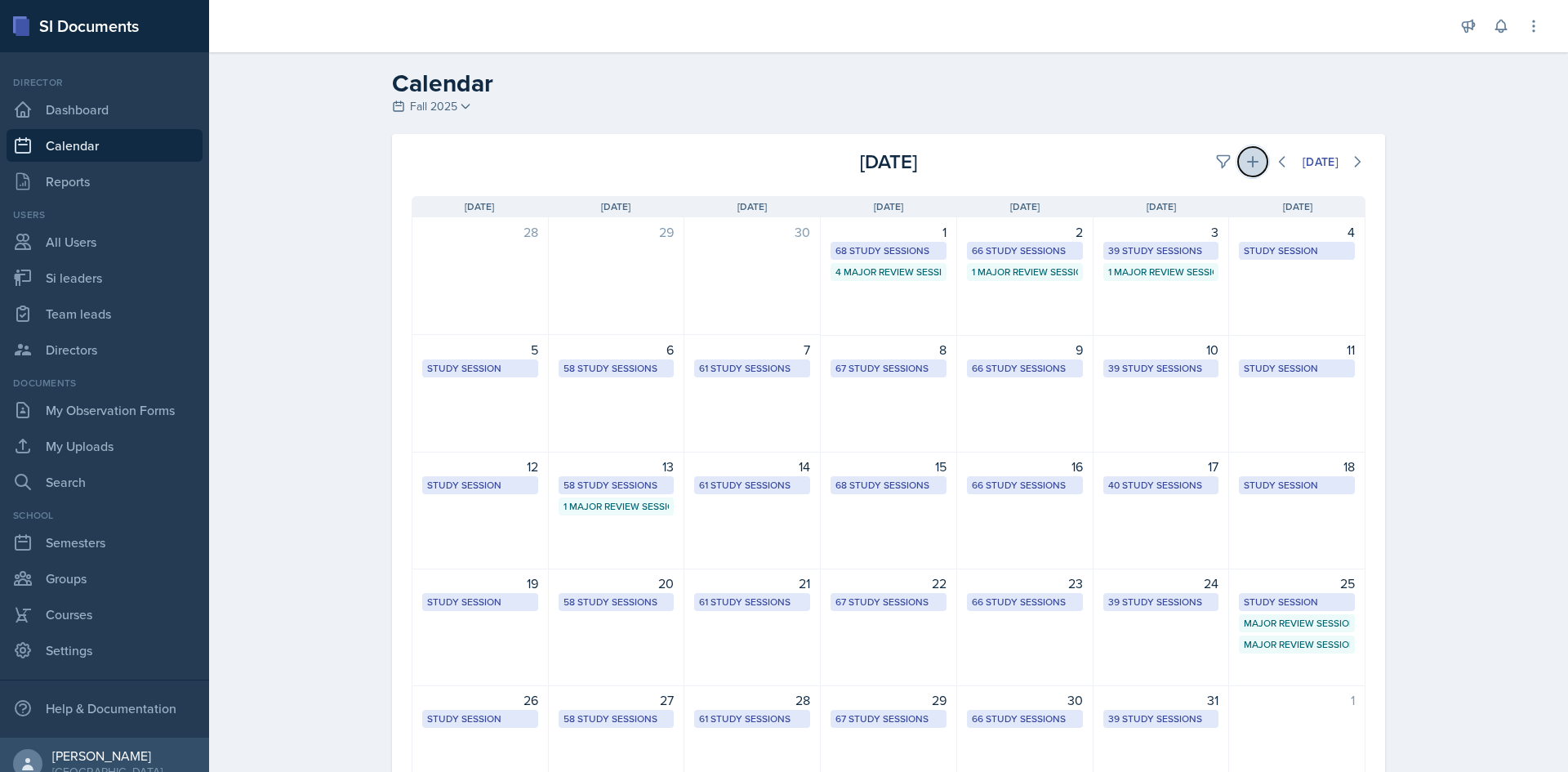
click at [1253, 160] on button at bounding box center [1253, 161] width 30 height 30
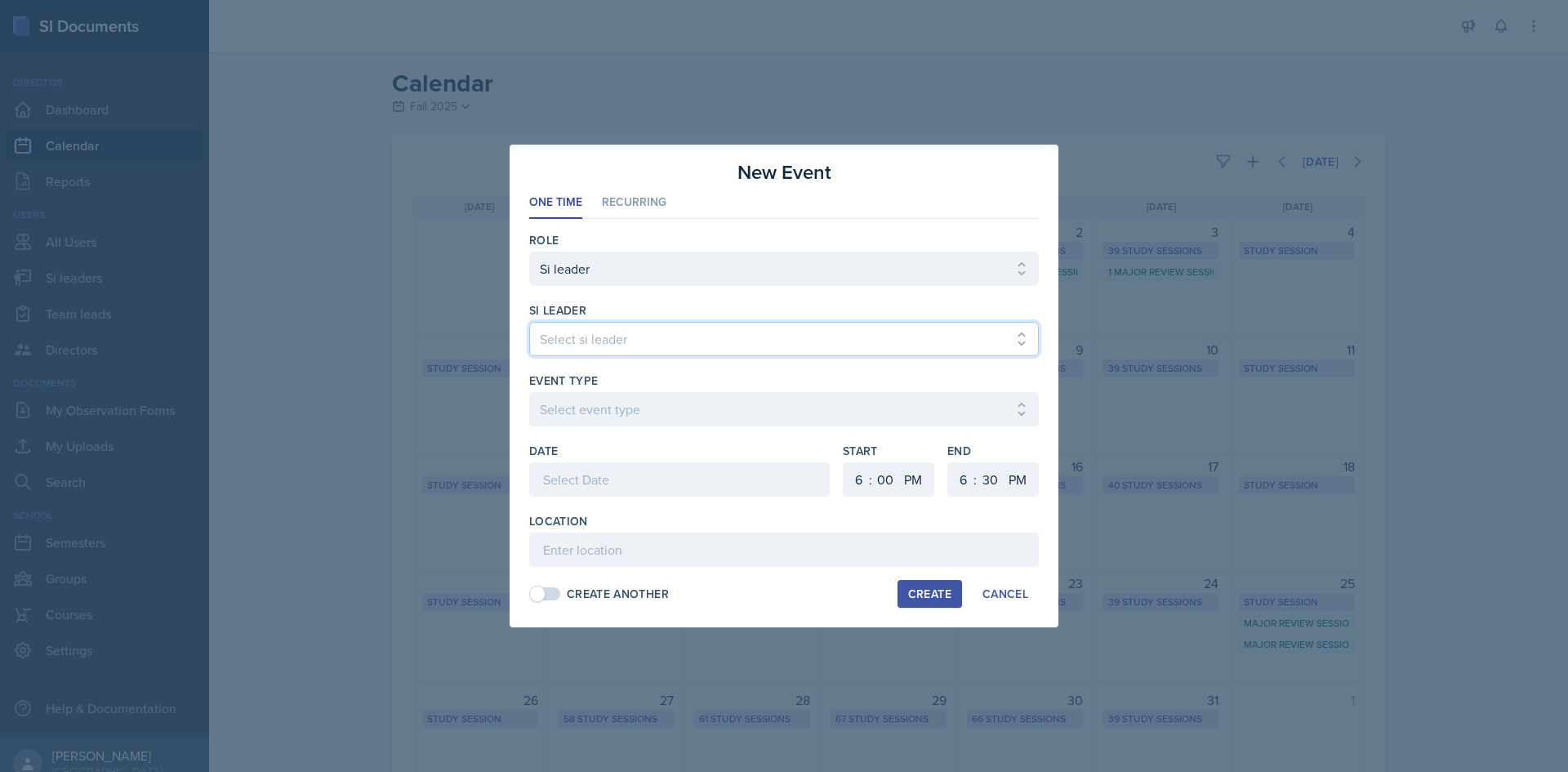
click at [546, 344] on select "Select si leader [PERSON_NAME] [PERSON_NAME] [PERSON_NAME] [PERSON_NAME] [PERSO…" at bounding box center [783, 339] width 509 height 34
select select "a276d95a-7448-41b2-b3e1-2104873cf7be"
click at [529, 322] on select "Select si leader [PERSON_NAME] [PERSON_NAME] [PERSON_NAME] [PERSON_NAME] [PERSO…" at bounding box center [783, 339] width 509 height 34
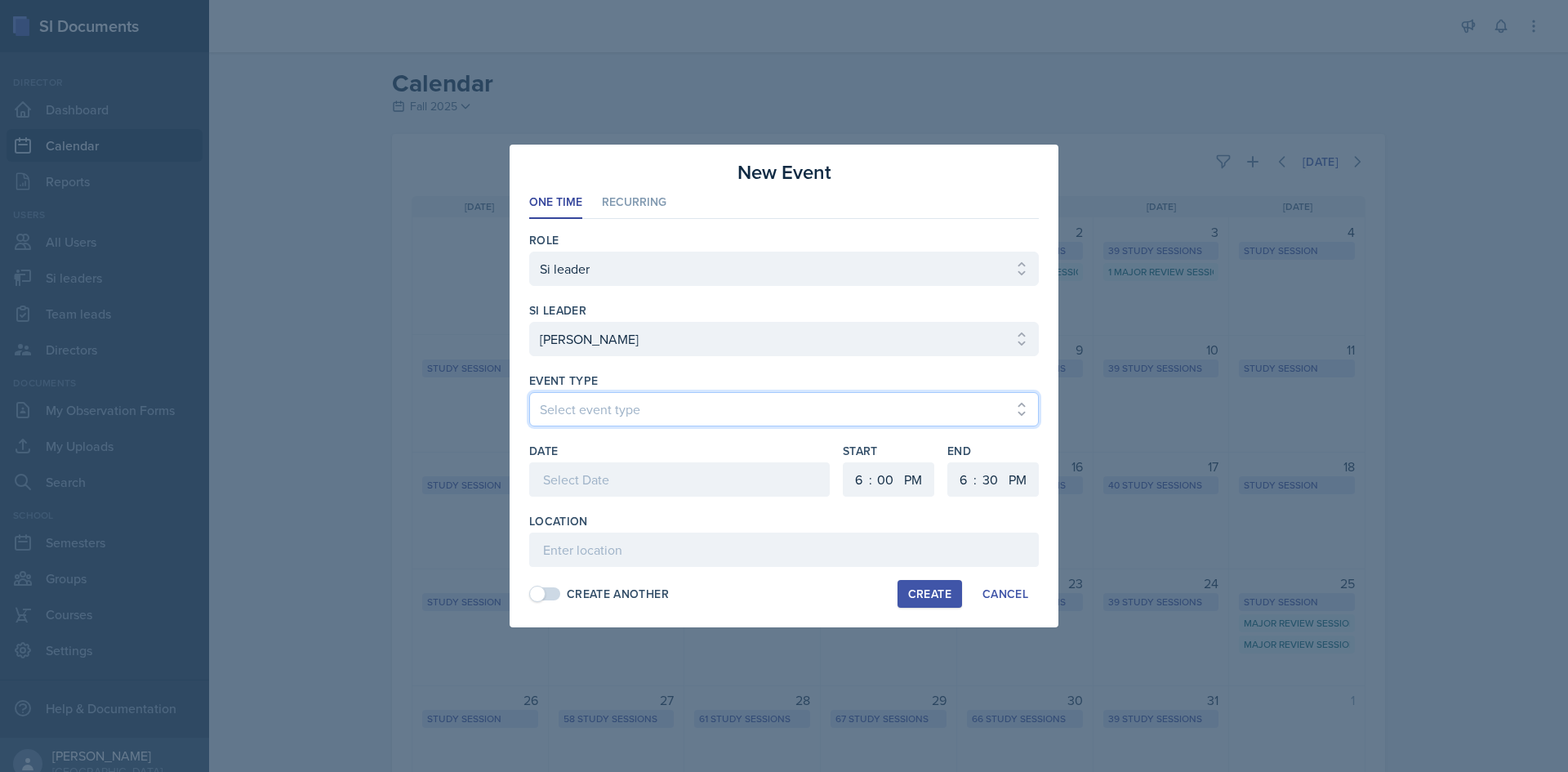
click at [541, 405] on select "Select event type Major Review Session Study Session" at bounding box center [783, 408] width 509 height 34
select select "66bb7cbf-e419-488b-a7ef-f63bc5f9ed04"
click at [529, 392] on select "Select event type Major Review Session Study Session" at bounding box center [783, 408] width 509 height 34
click at [570, 468] on div at bounding box center [679, 479] width 301 height 34
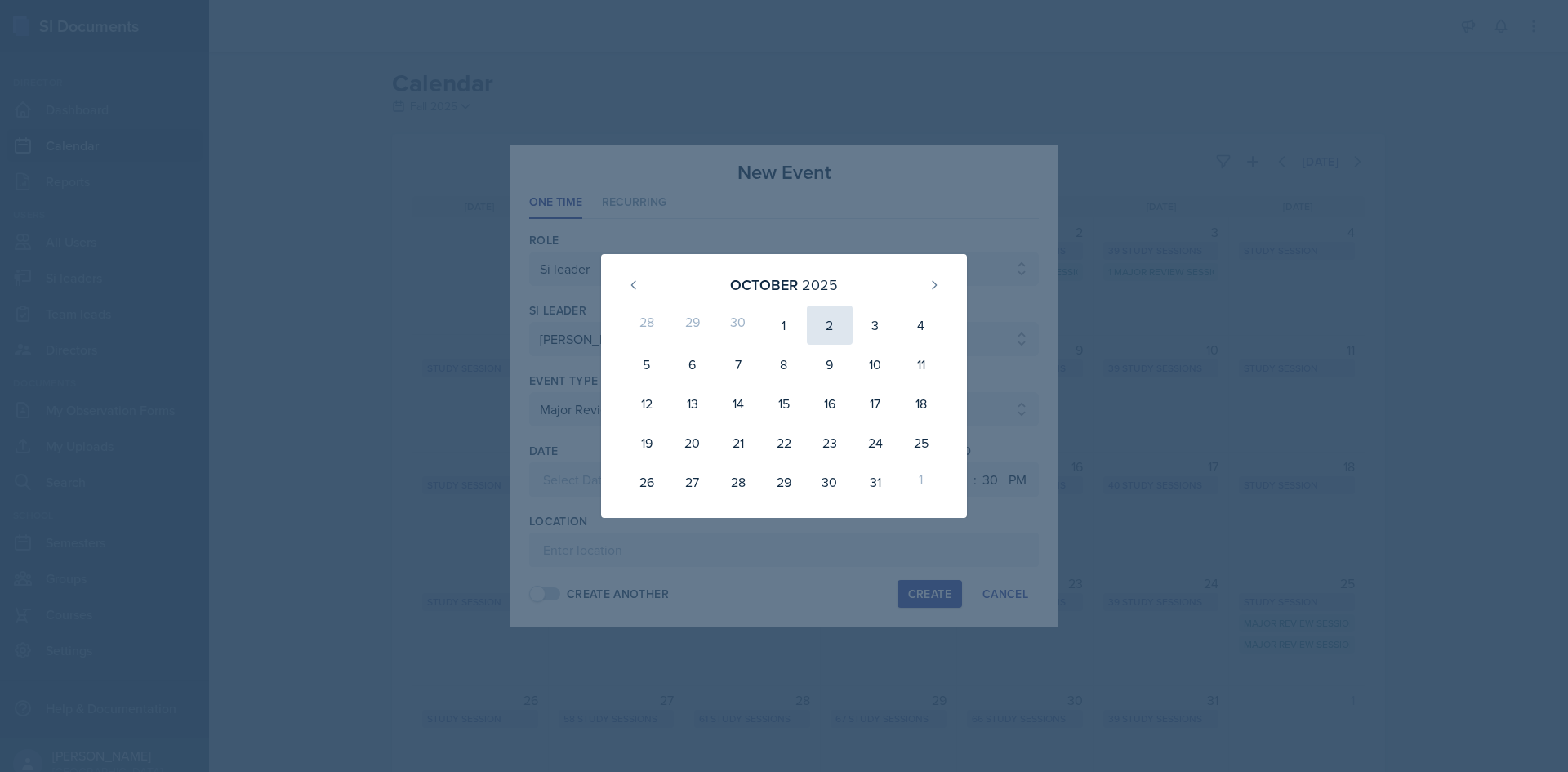
click at [823, 326] on div "2" at bounding box center [829, 325] width 45 height 39
type input "[DATE]"
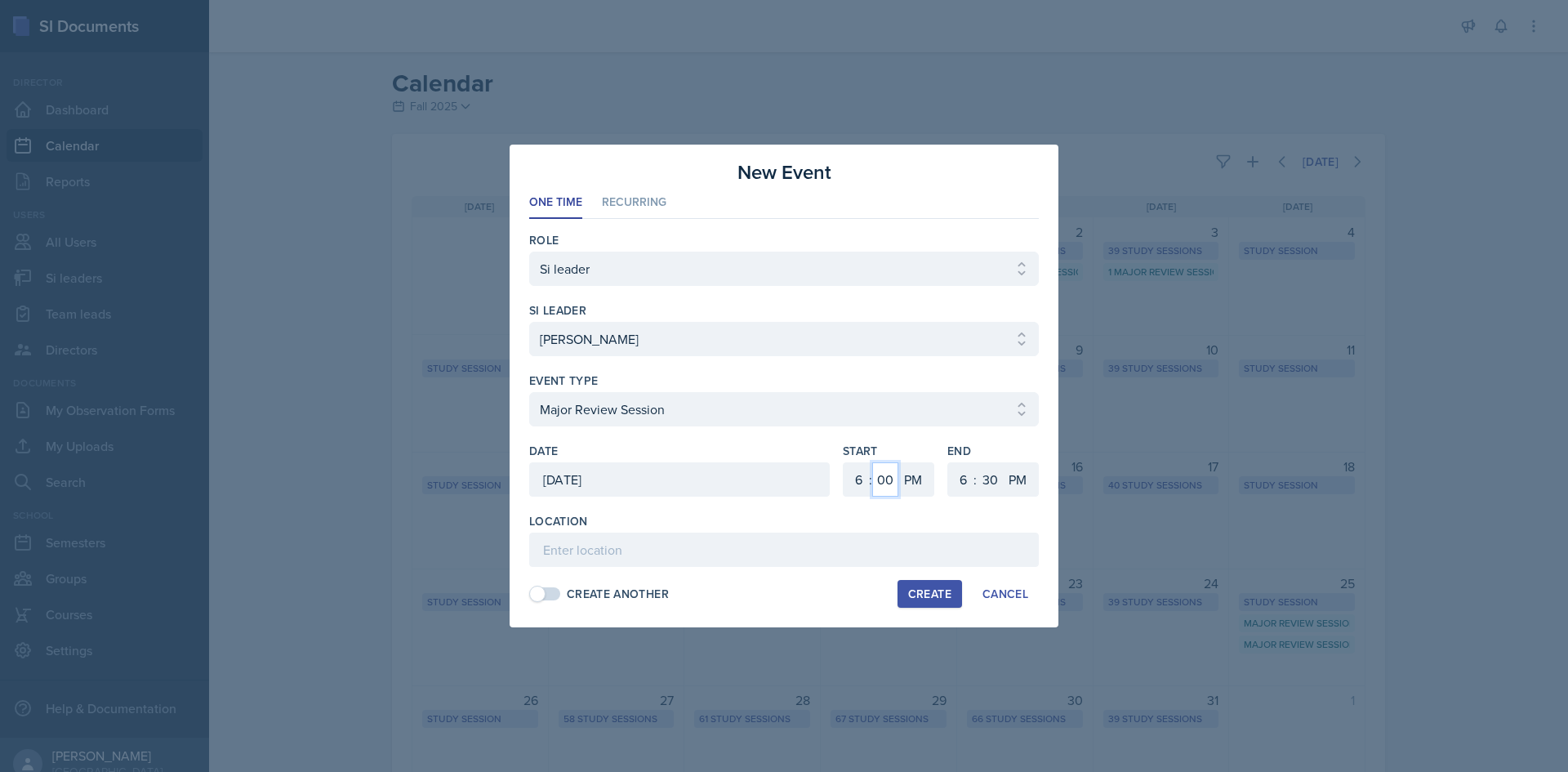
click at [877, 477] on select "00 05 10 15 20 25 30 35 40 45 50 55" at bounding box center [885, 479] width 26 height 34
select select "30"
click at [872, 462] on select "00 05 10 15 20 25 30 35 40 45 50 55" at bounding box center [885, 479] width 26 height 34
drag, startPoint x: 955, startPoint y: 479, endPoint x: 960, endPoint y: 462, distance: 17.7
click at [956, 479] on select "1 2 3 4 5 6 7 8 9 10 11 12" at bounding box center [961, 479] width 26 height 34
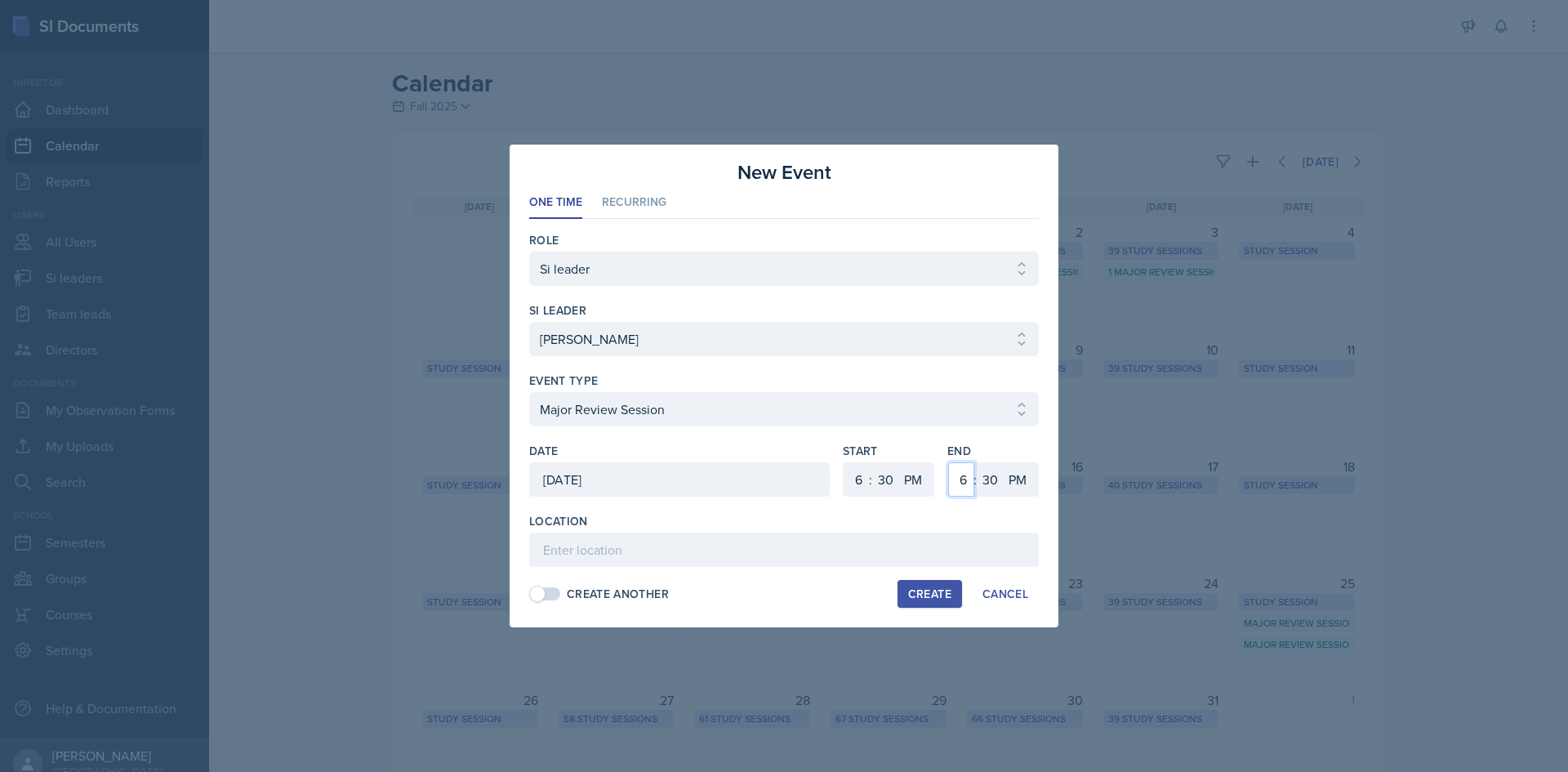
select select "8"
click at [948, 462] on select "1 2 3 4 5 6 7 8 9 10 11 12" at bounding box center [961, 479] width 26 height 34
click at [676, 553] on input at bounding box center [783, 549] width 509 height 34
type input "Academic Learning Center 1202"
click at [945, 596] on div "Create" at bounding box center [930, 594] width 44 height 13
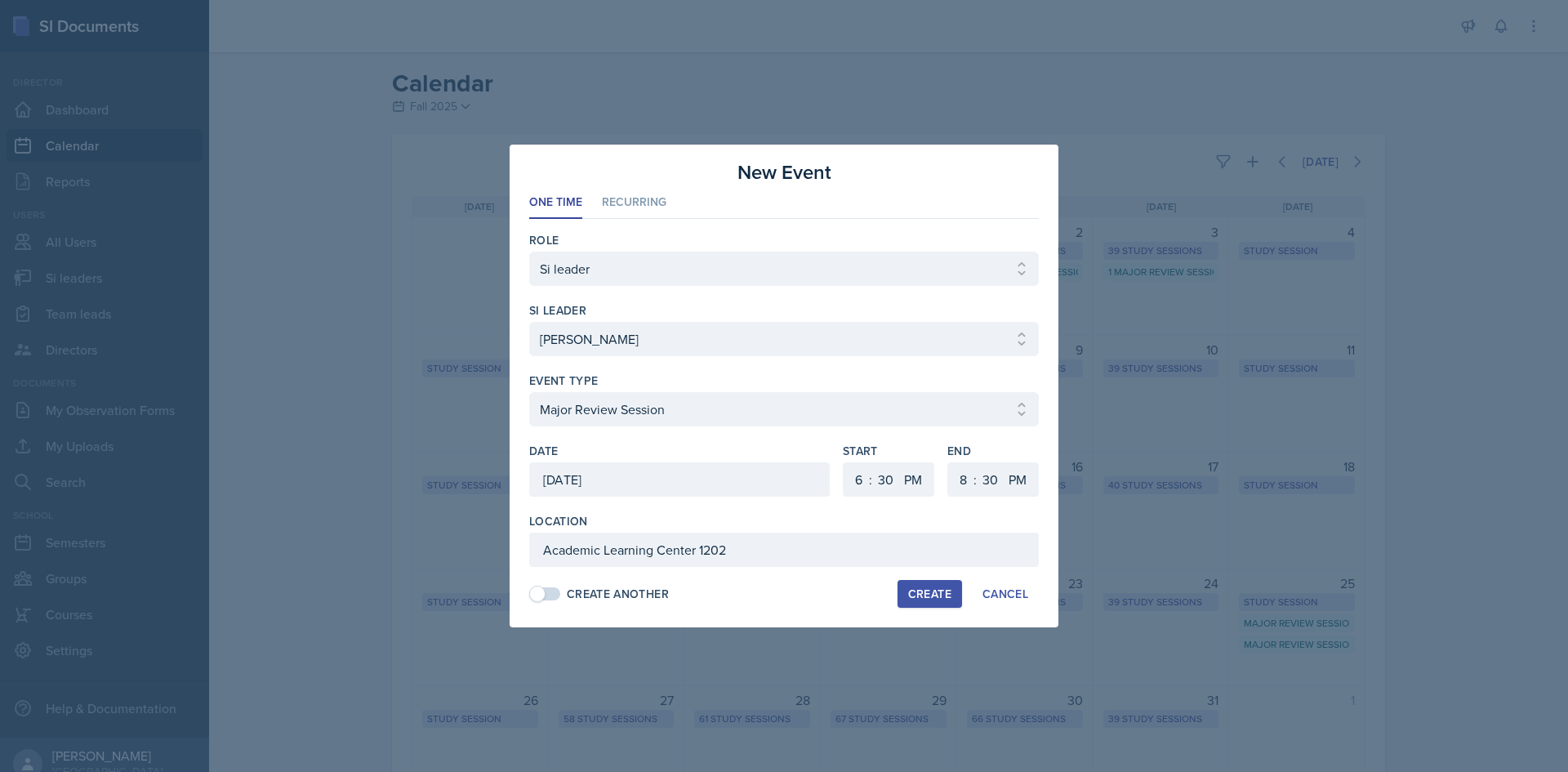
select select
select select "0"
select select "6"
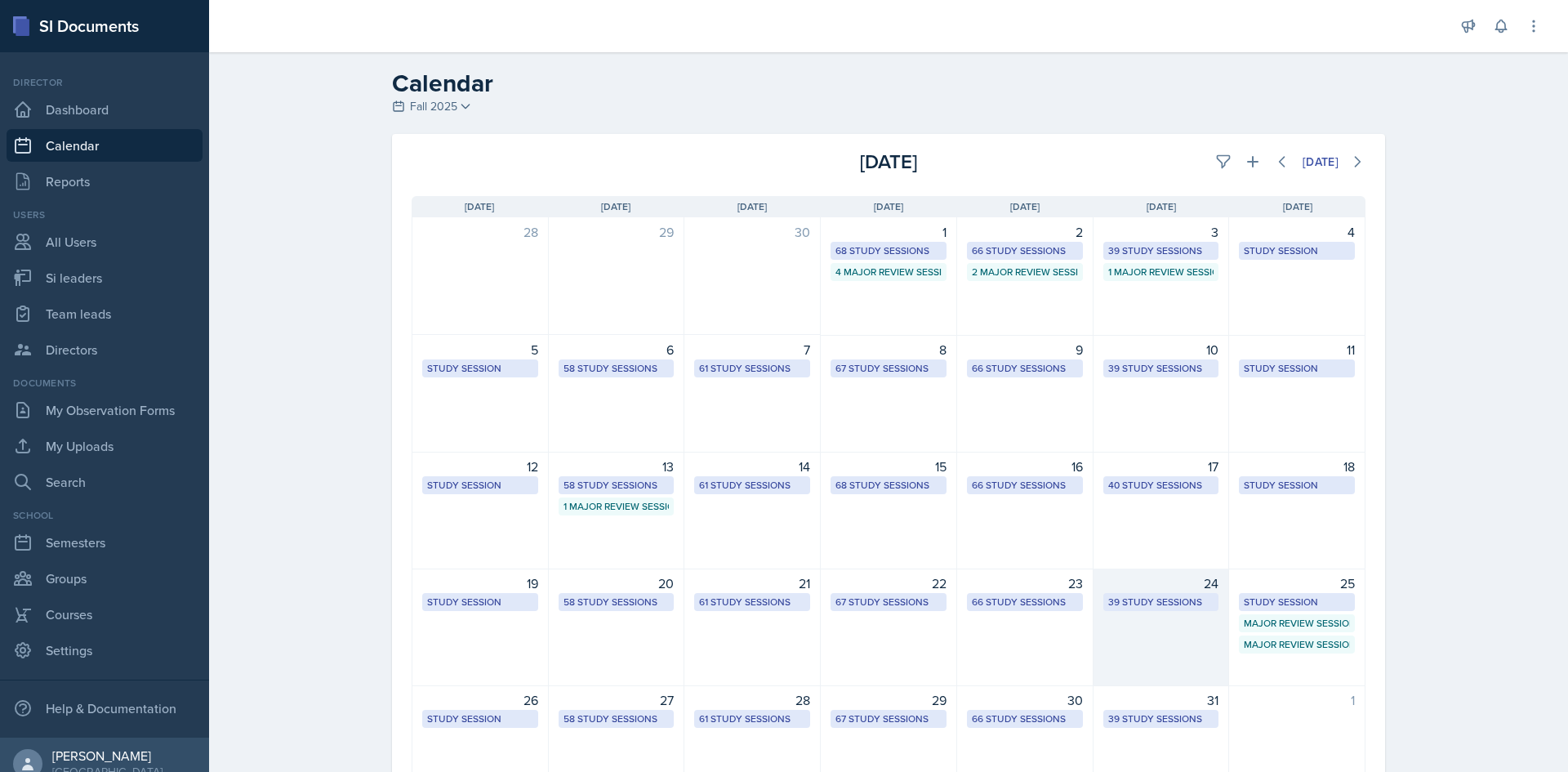
click at [1120, 601] on div "39 Study Sessions" at bounding box center [1161, 602] width 106 height 15
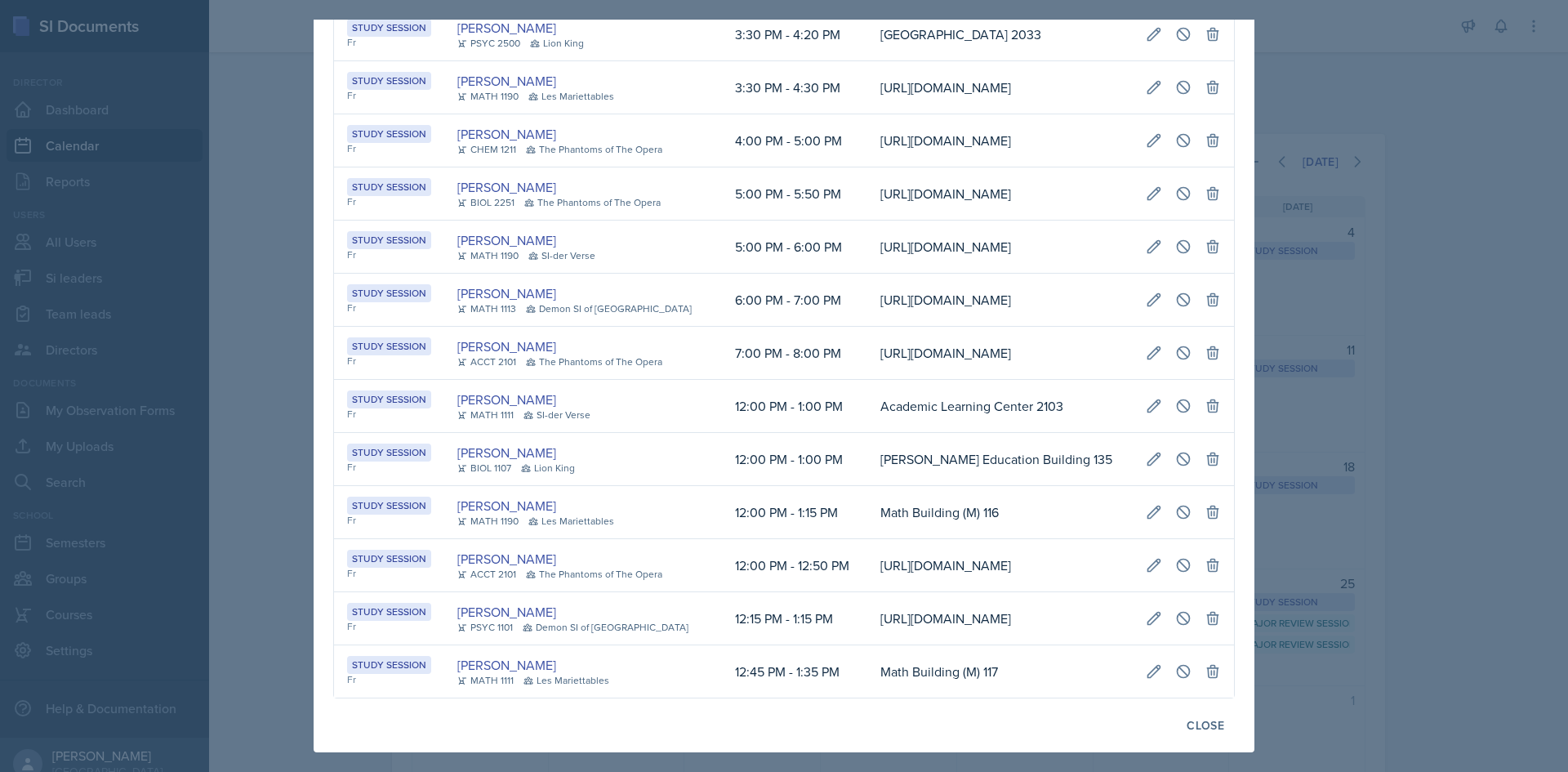
click at [940, 221] on td "[URL][DOMAIN_NAME]" at bounding box center [1000, 193] width 265 height 53
drag, startPoint x: 1470, startPoint y: 181, endPoint x: 1459, endPoint y: 181, distance: 11.0
click at [1469, 181] on div at bounding box center [784, 386] width 1568 height 772
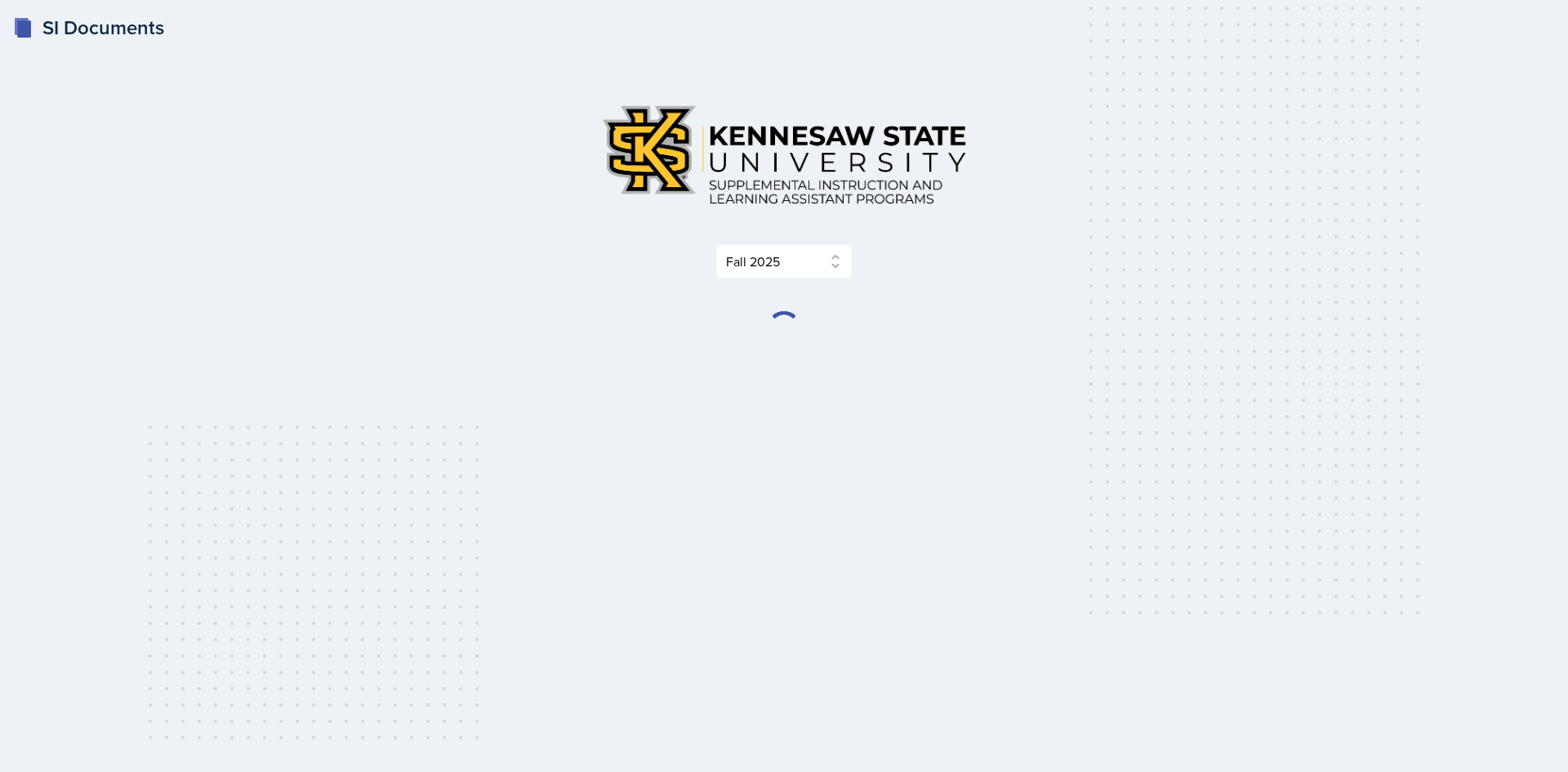
select select "2bed604d-1099-4043-b1bc-2365e8740244"
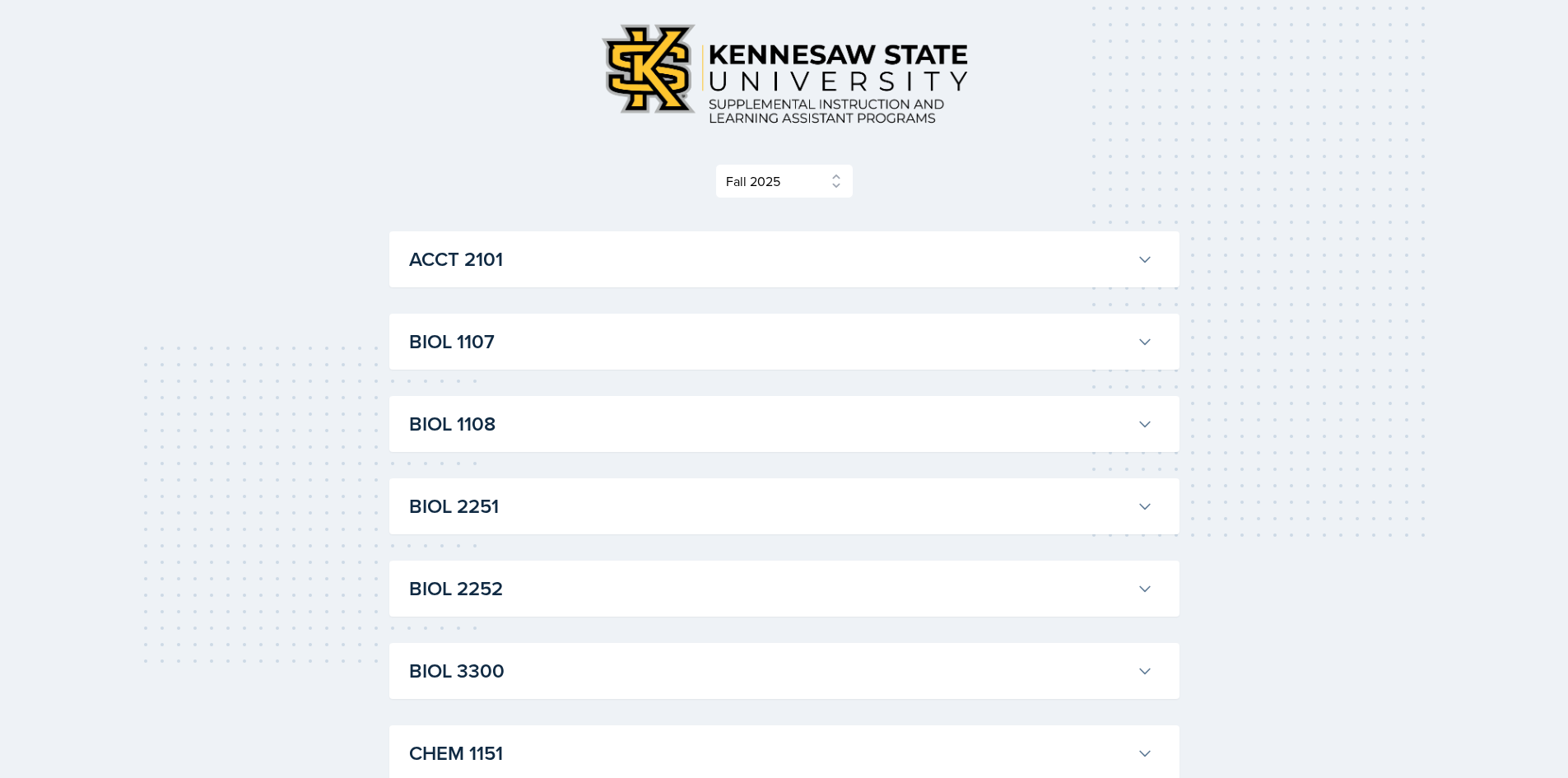
click at [498, 654] on button "BIOL 3300" at bounding box center [781, 670] width 751 height 36
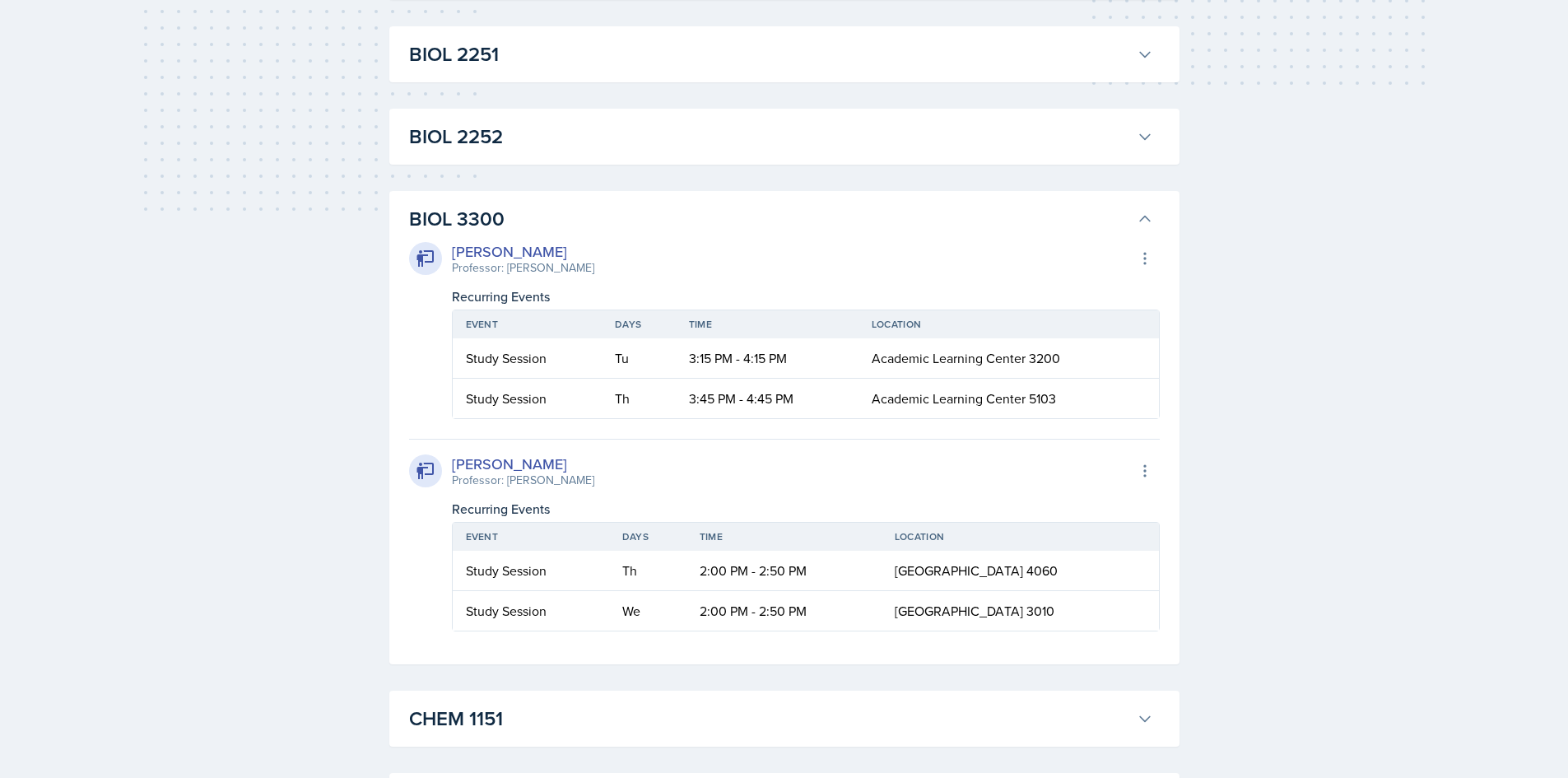
scroll to position [576, 0]
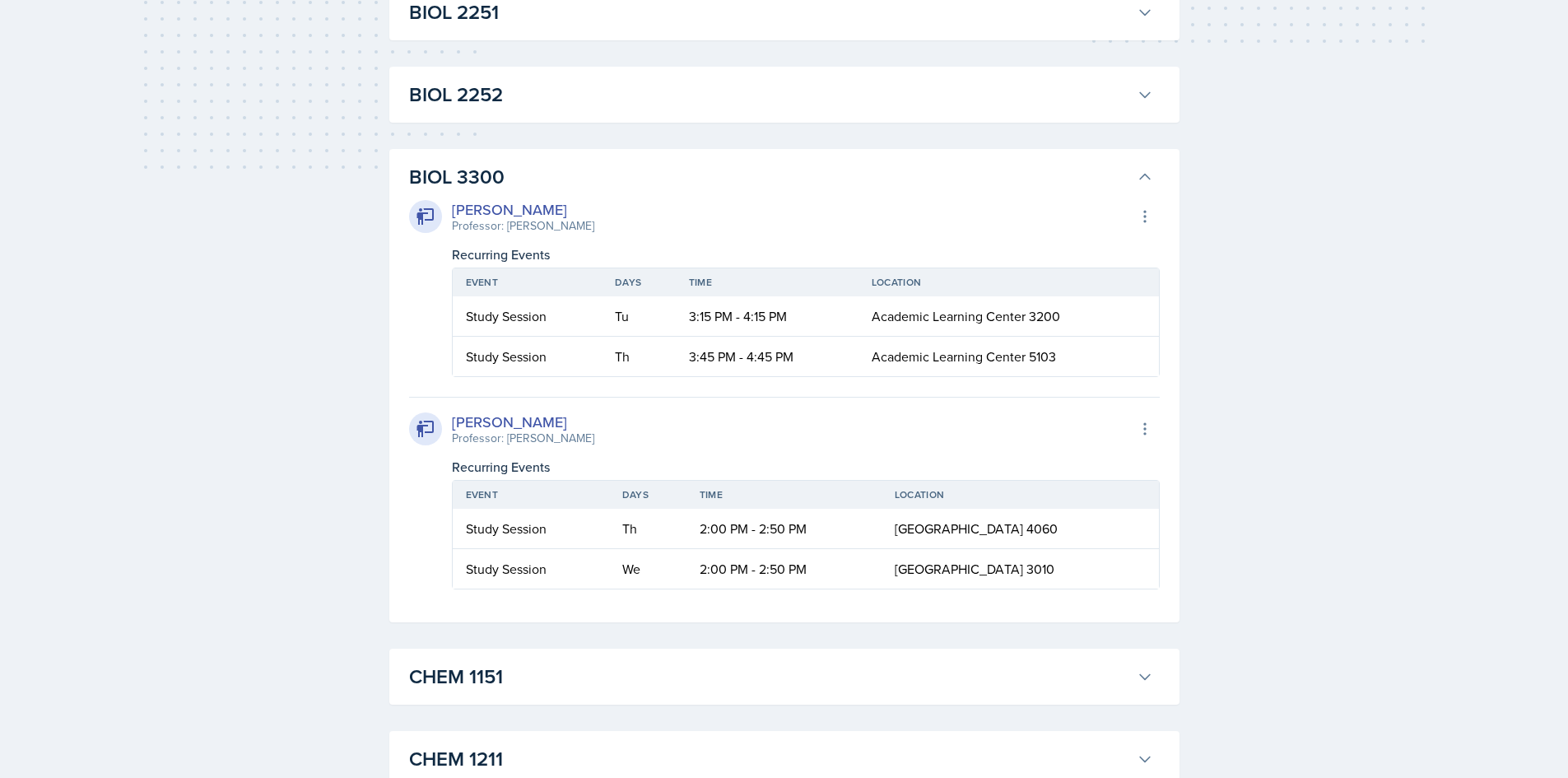
drag, startPoint x: 454, startPoint y: 578, endPoint x: 1058, endPoint y: 580, distance: 604.0
click at [1058, 580] on tr "Study Session We 2:00 PM - 2:50 PM Social Sciences Building 3010" at bounding box center [805, 569] width 706 height 39
click at [495, 526] on div "Study Session" at bounding box center [530, 527] width 130 height 20
click at [468, 528] on div "Study Session" at bounding box center [530, 527] width 130 height 20
